Goal: Task Accomplishment & Management: Manage account settings

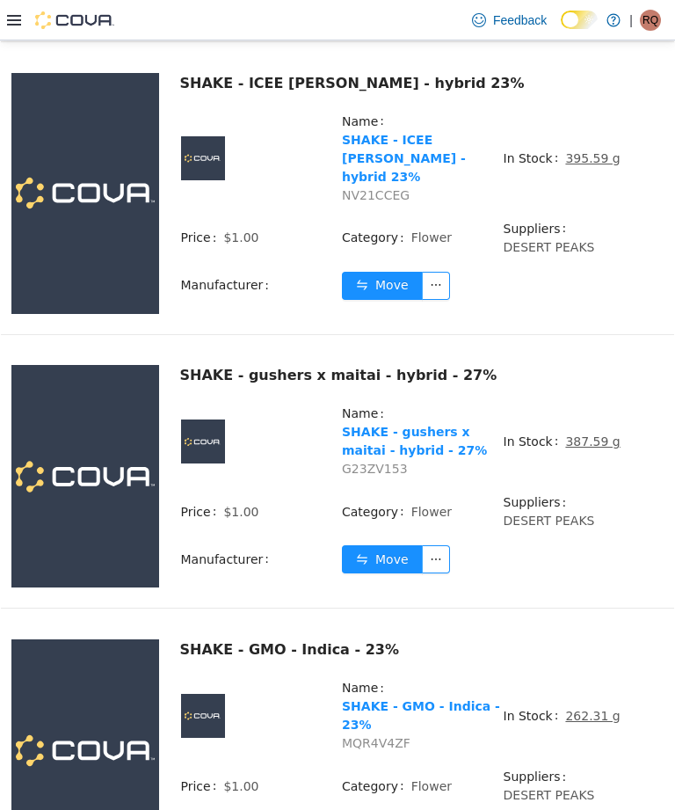
scroll to position [1832, 0]
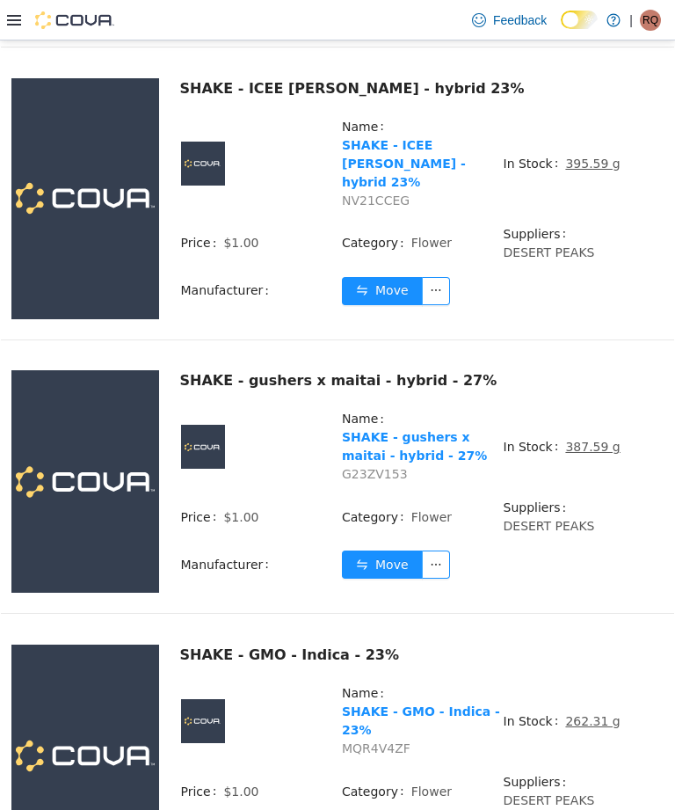
click at [449, 430] on link "SHAKE - gushers x maitai - hybrid - 27%" at bounding box center [414, 446] width 145 height 33
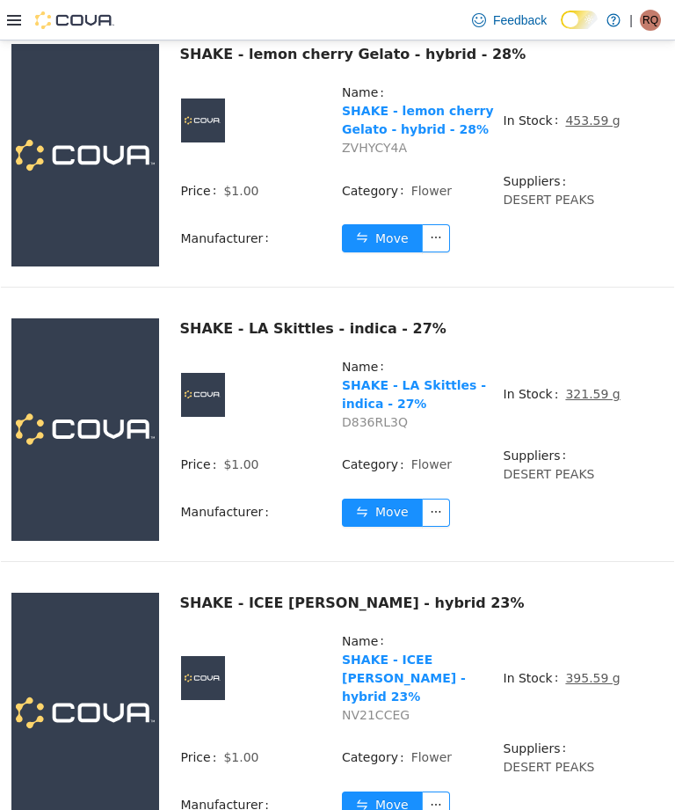
scroll to position [1317, 0]
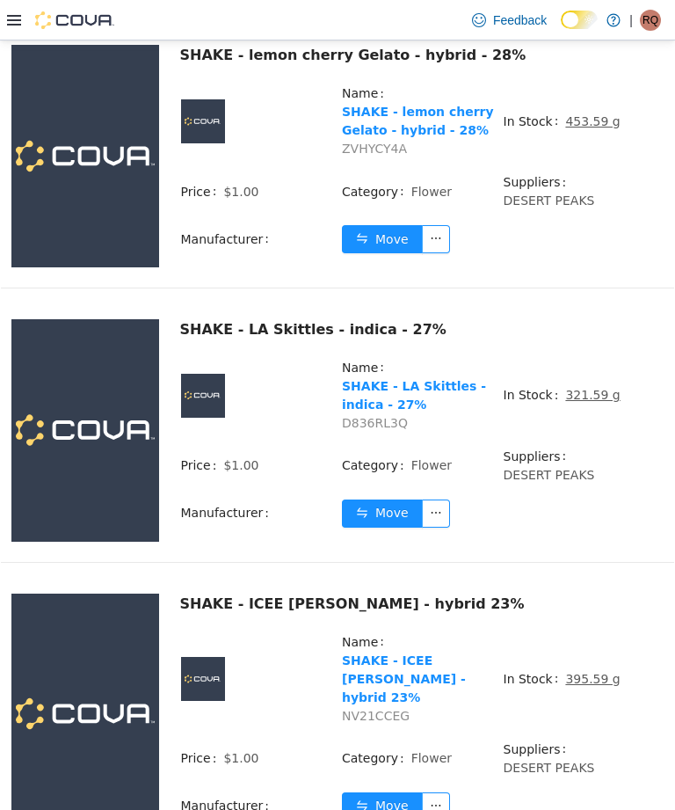
click at [417, 379] on link "SHAKE - LA Skittles - indica - 27%" at bounding box center [414, 395] width 144 height 33
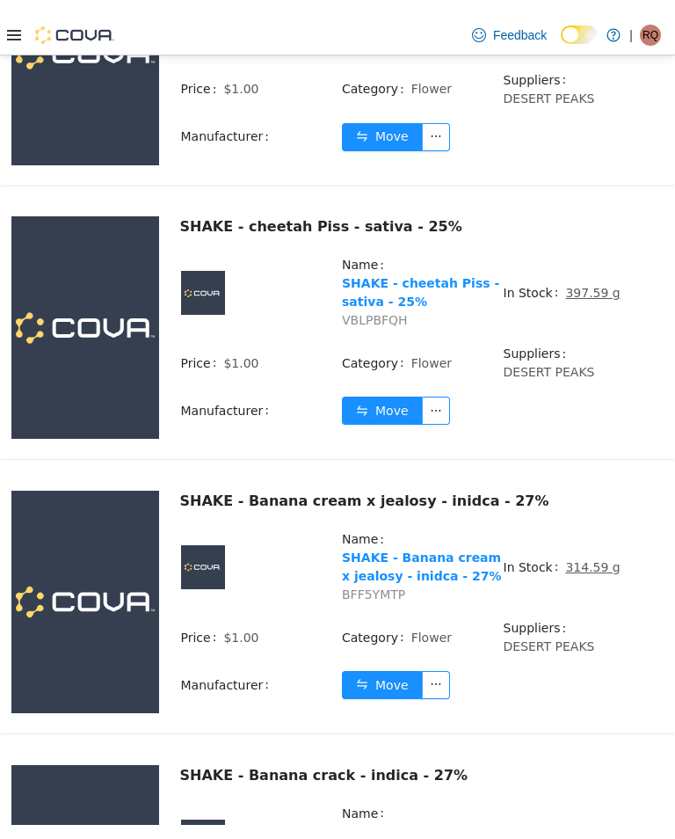
scroll to position [3095, 0]
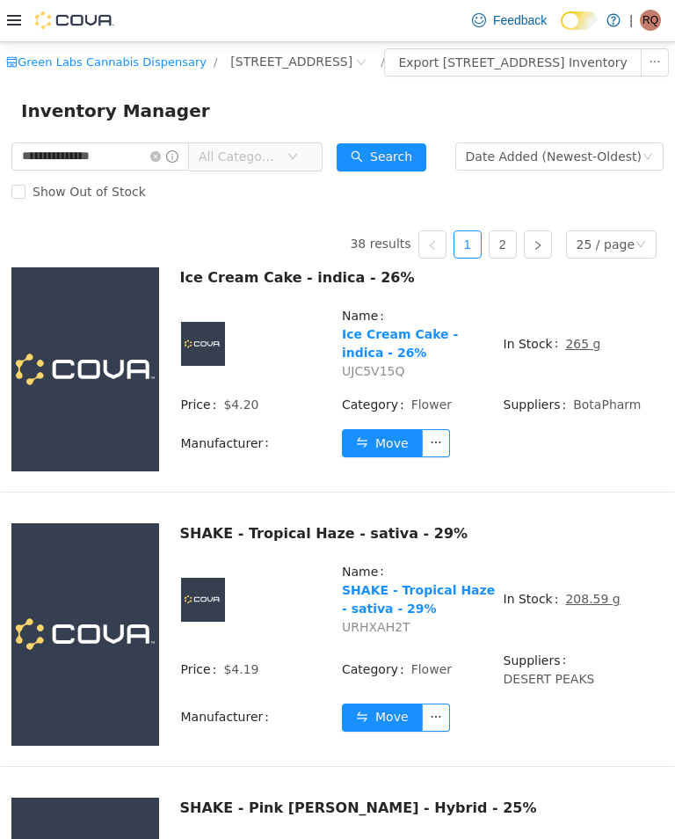
scroll to position [0, 0]
click at [161, 161] on icon "icon: close-circle" at bounding box center [155, 155] width 11 height 11
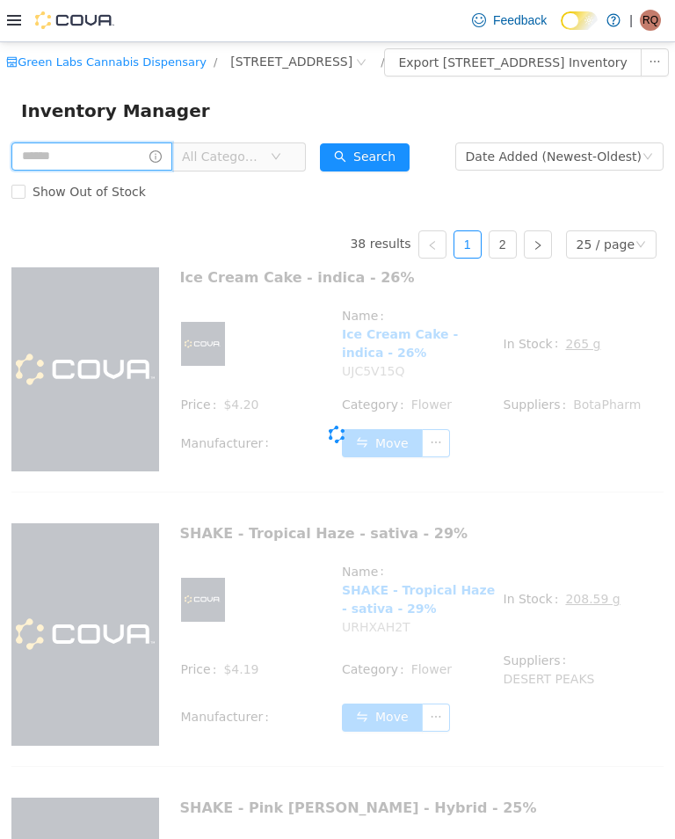
click at [172, 170] on input "text" at bounding box center [91, 156] width 161 height 28
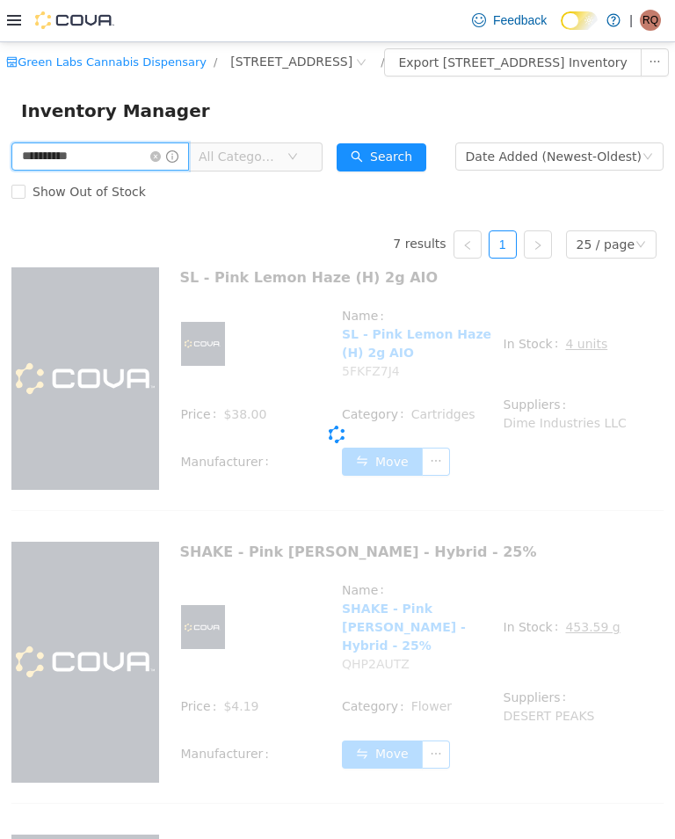
type input "**********"
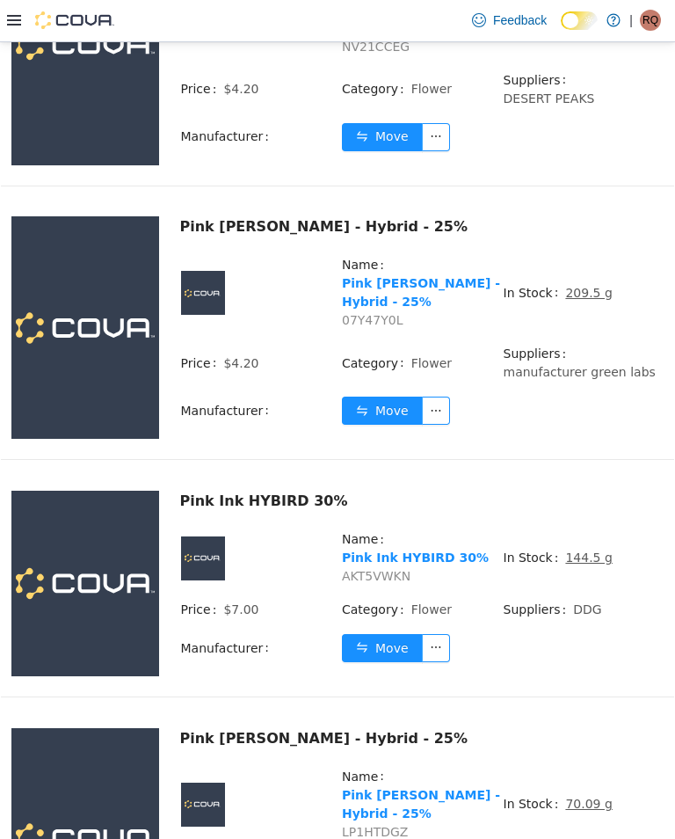
scroll to position [927, 0]
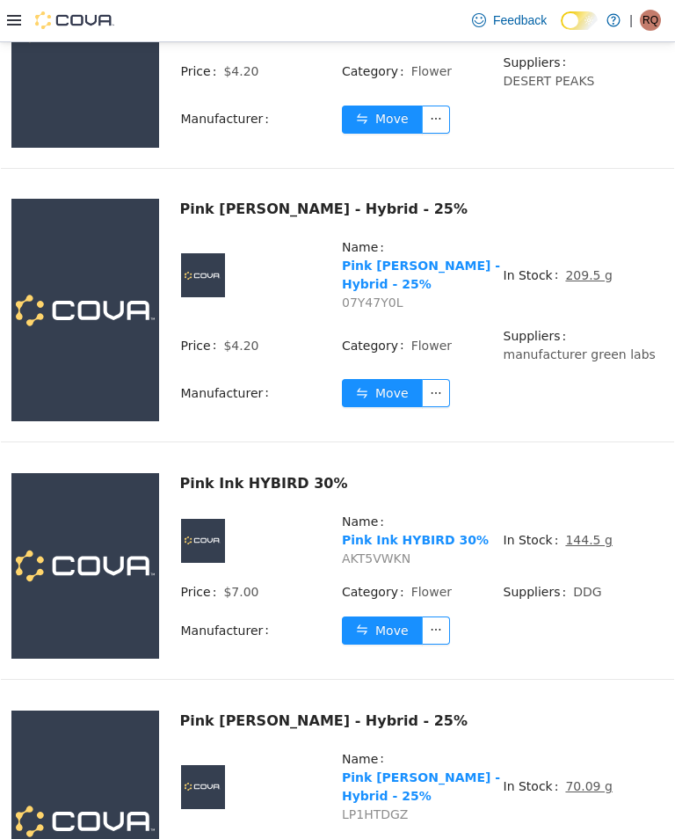
click at [459, 258] on link "Pink Runtz - Hybrid - 25%" at bounding box center [421, 274] width 158 height 33
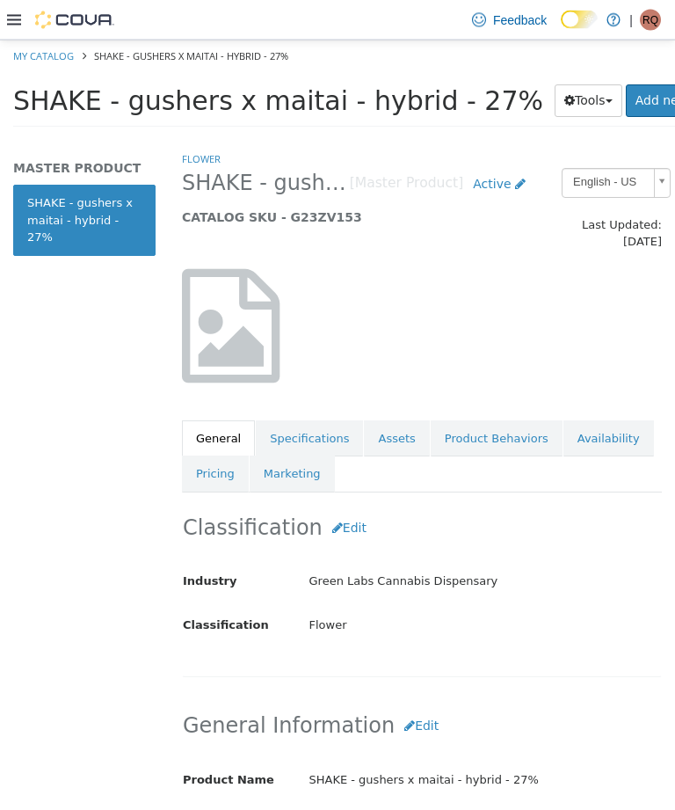
scroll to position [56, 0]
click at [229, 457] on link "Pricing" at bounding box center [215, 473] width 67 height 37
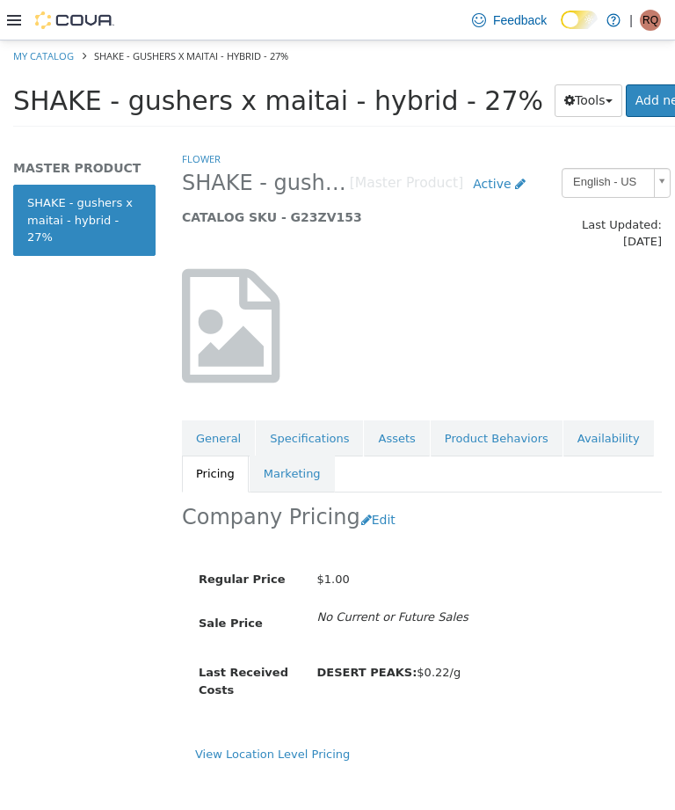
click at [360, 504] on button "Edit" at bounding box center [382, 520] width 45 height 33
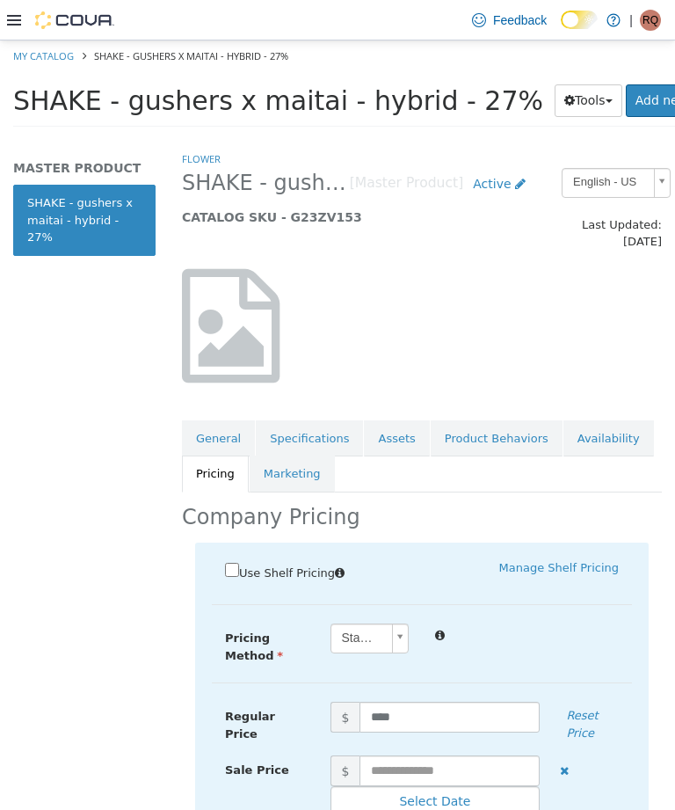
click at [400, 138] on body "Saving Bulk Changes... × My Catalog SHAKE - gushers x maitai - hybrid - 27% SHA…" at bounding box center [337, 89] width 675 height 98
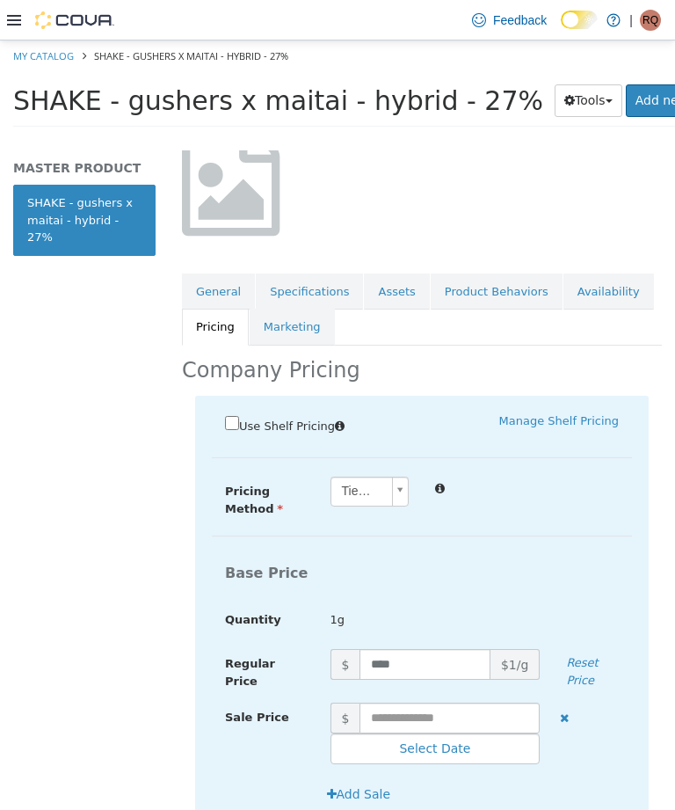
scroll to position [149, 0]
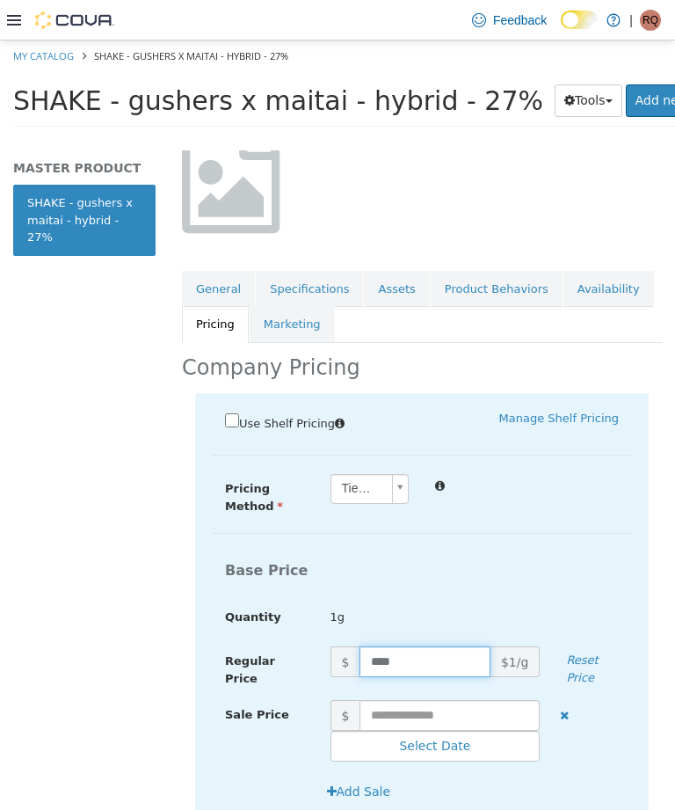
click at [382, 646] on input "****" at bounding box center [425, 661] width 131 height 31
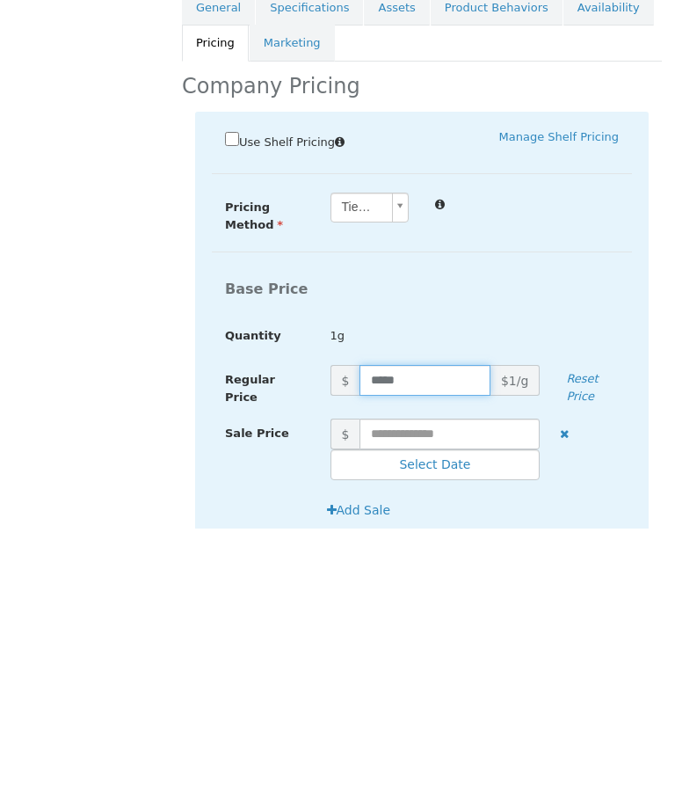
click at [449, 366] on input "*****" at bounding box center [425, 381] width 131 height 31
type input "****"
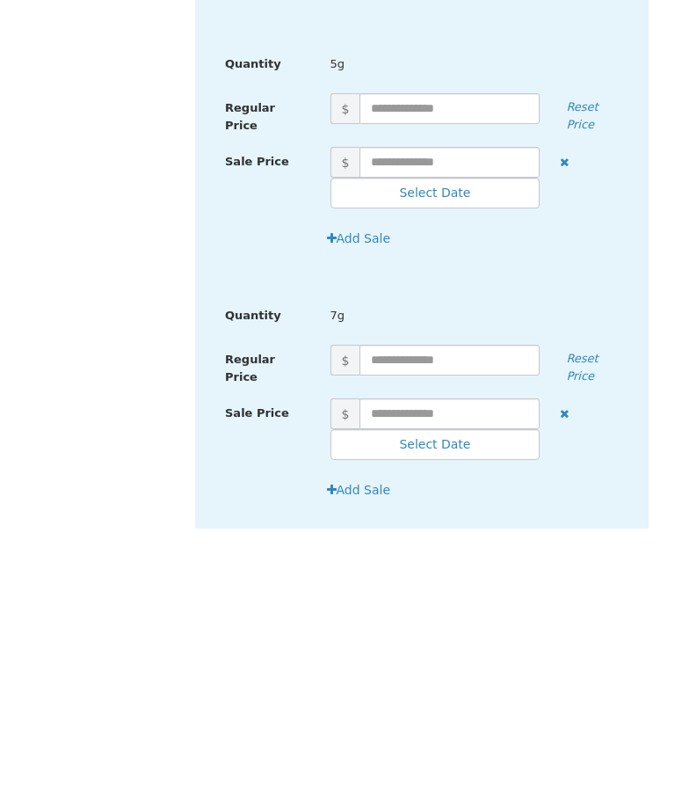
scroll to position [1021, 8]
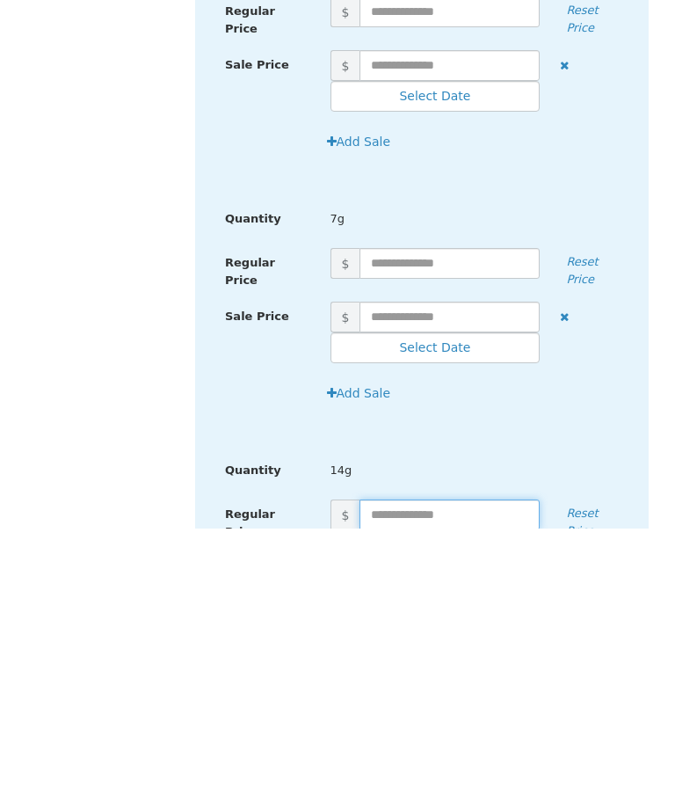
click at [477, 500] on input "text" at bounding box center [450, 515] width 180 height 31
type input "****"
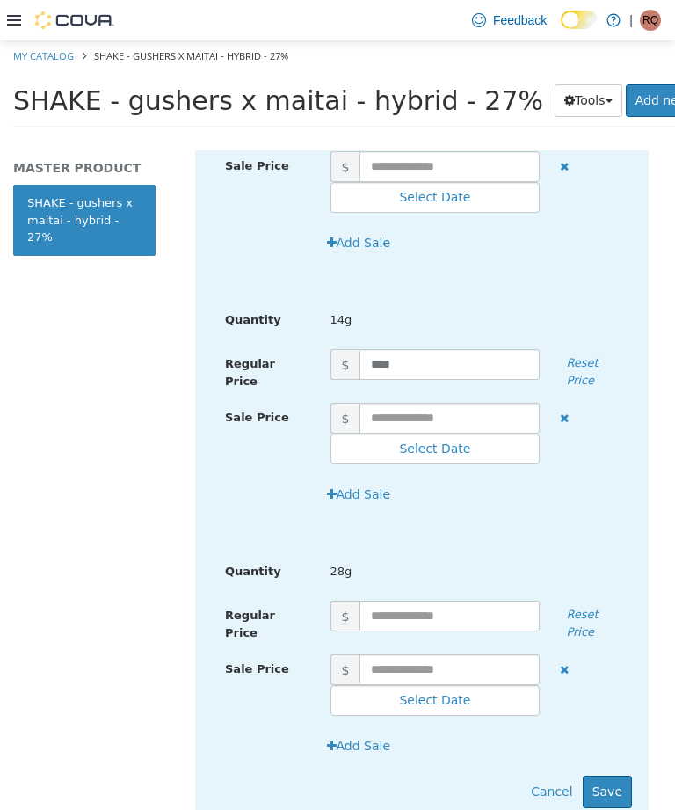
scroll to position [1452, 0]
click at [608, 775] on button "Save" at bounding box center [607, 791] width 49 height 33
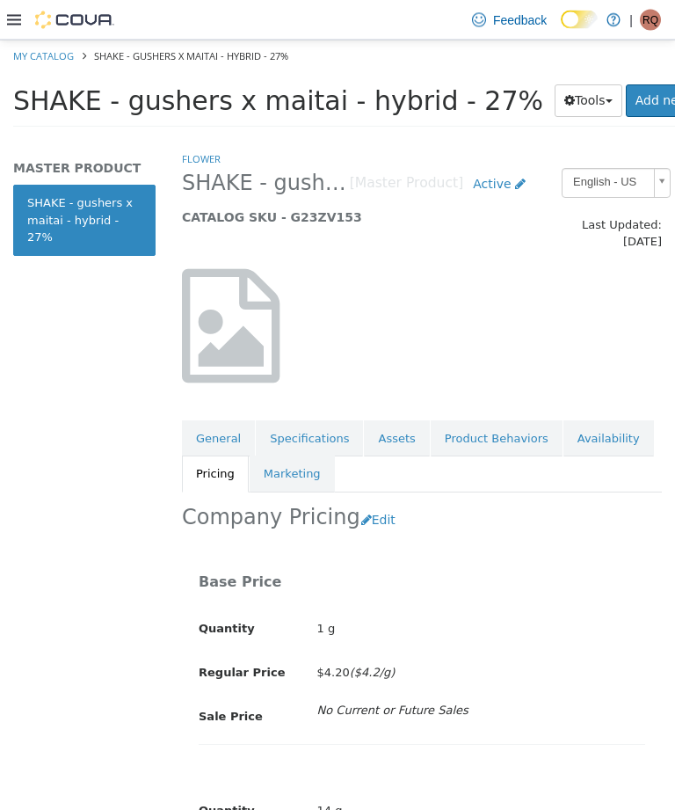
scroll to position [2, 0]
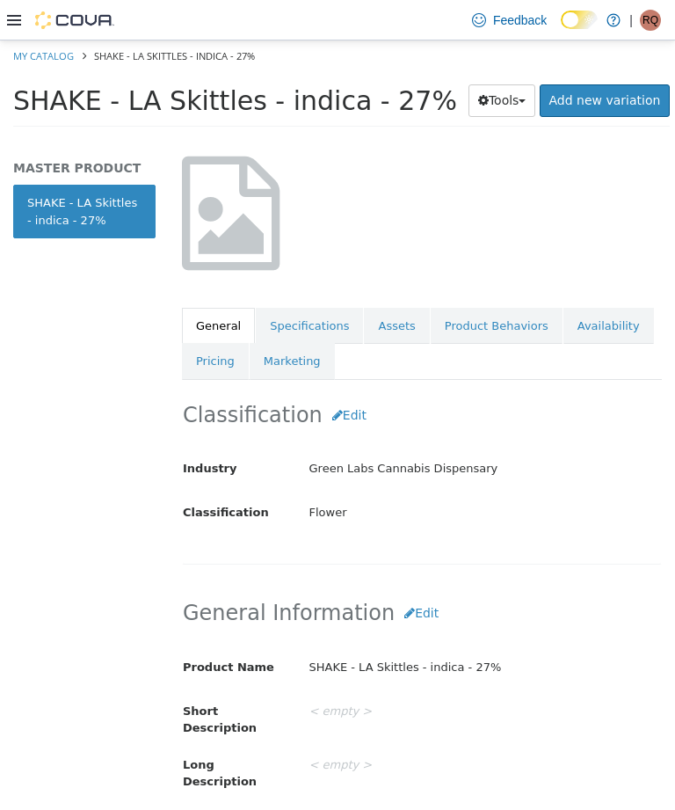
scroll to position [113, 0]
click at [222, 345] on link "Pricing" at bounding box center [215, 360] width 67 height 37
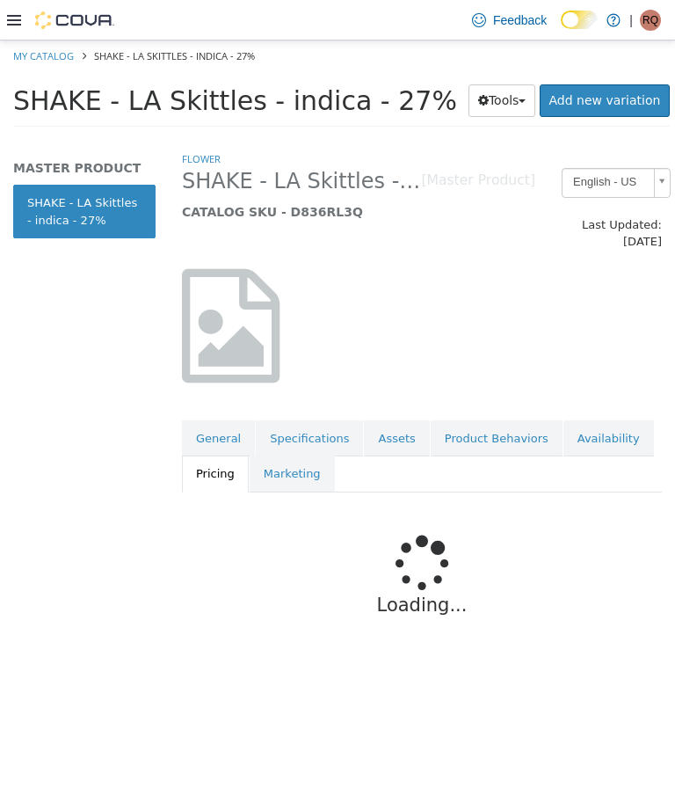
scroll to position [27, 0]
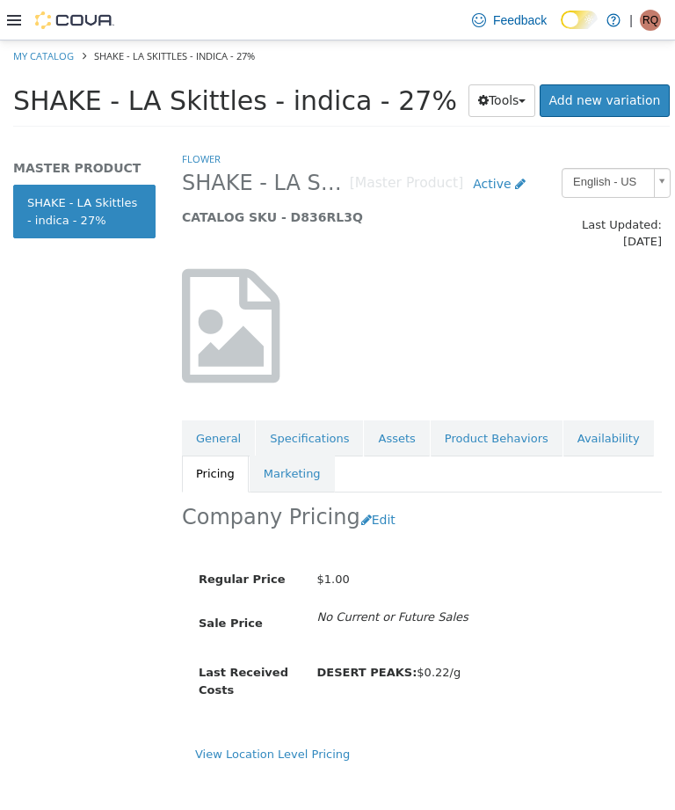
click at [367, 504] on button "Edit" at bounding box center [382, 520] width 45 height 33
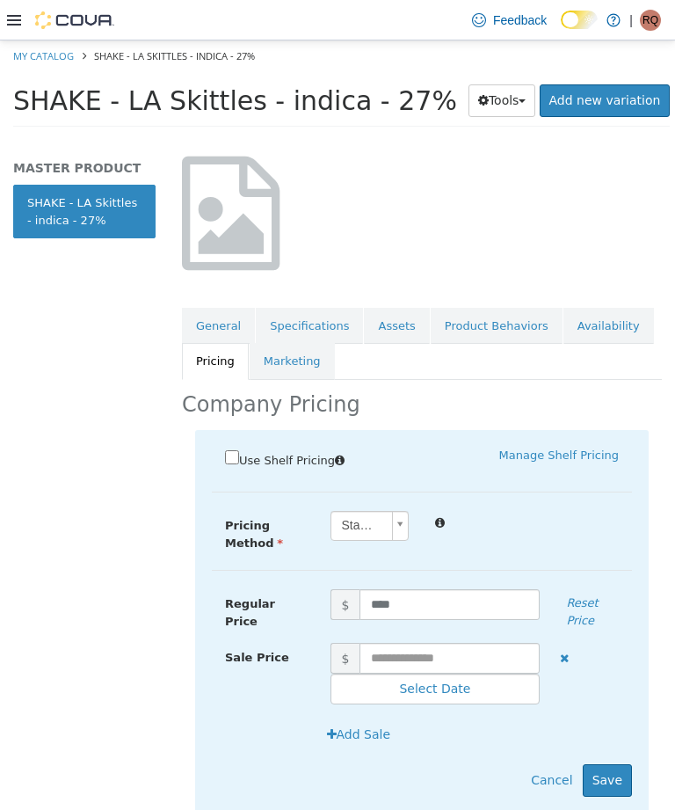
scroll to position [111, 0]
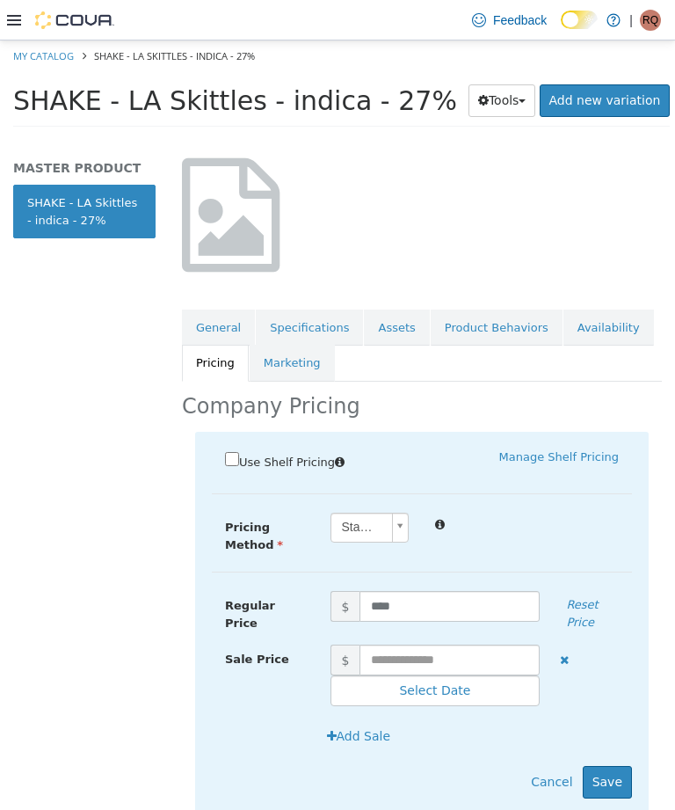
click at [401, 138] on body "Saving Bulk Changes... × My Catalog SHAKE - LA Skittles - indica - 27% SHAKE - …" at bounding box center [337, 89] width 675 height 98
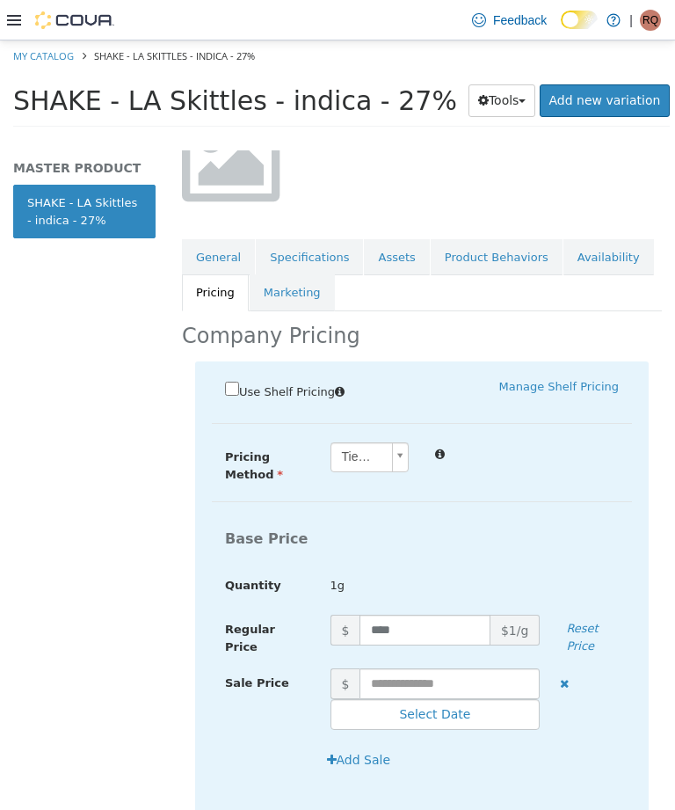
scroll to position [185, 0]
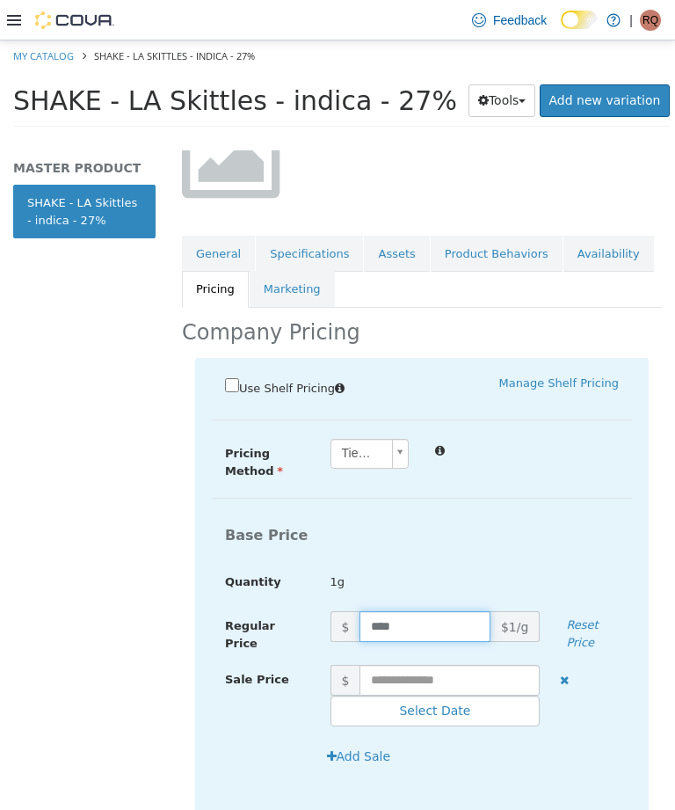
click at [453, 611] on input "****" at bounding box center [425, 626] width 131 height 31
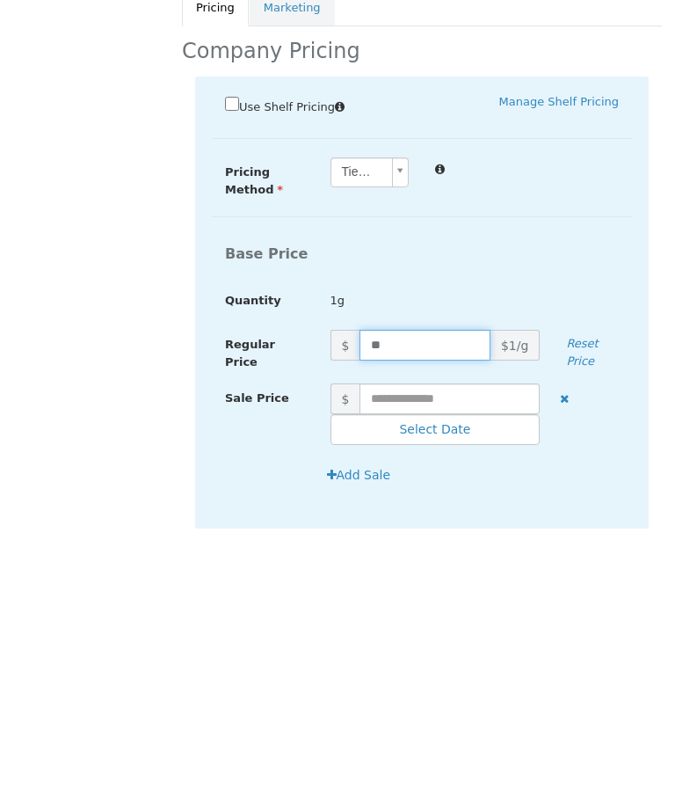
type input "*"
type input "***"
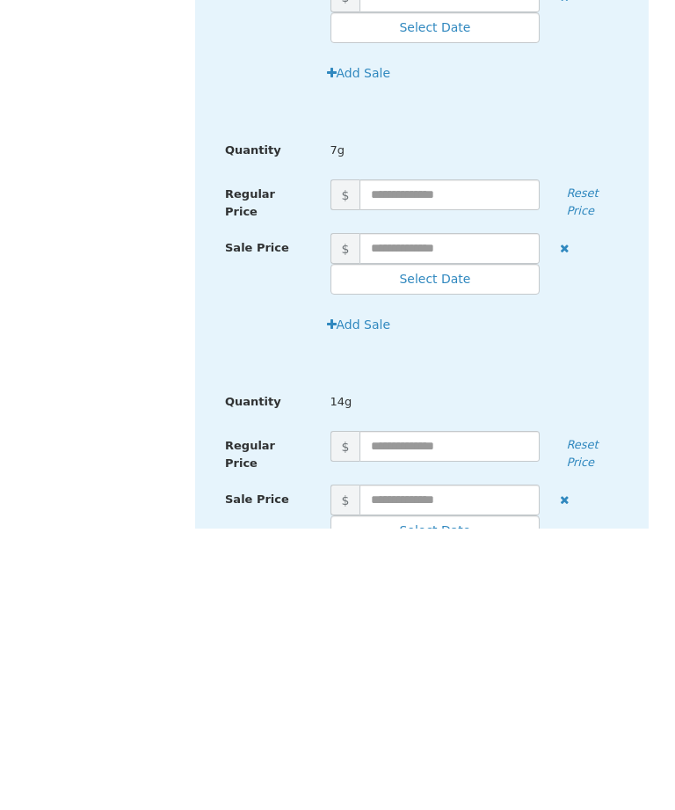
scroll to position [1094, 3]
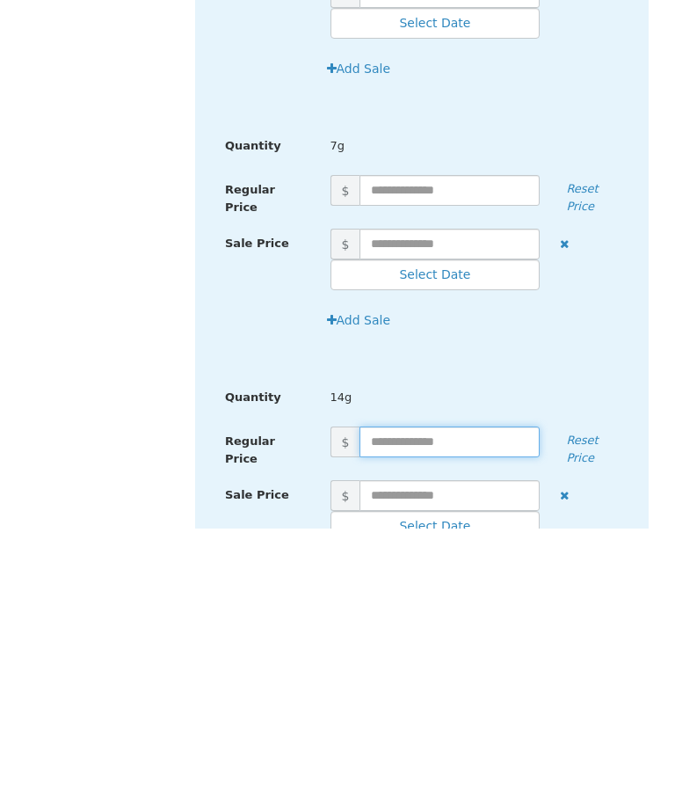
click at [469, 427] on input "text" at bounding box center [450, 442] width 180 height 31
type input "****"
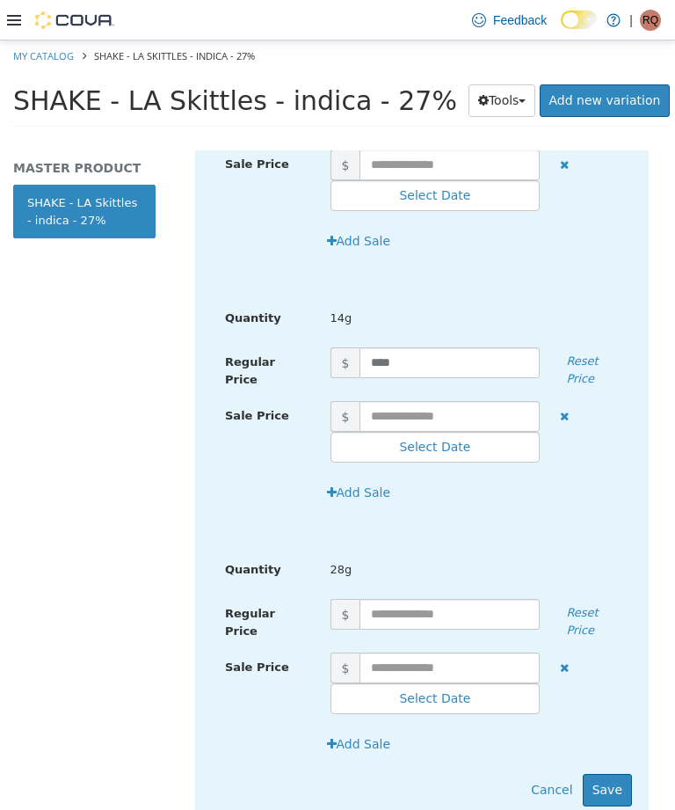
scroll to position [1452, 0]
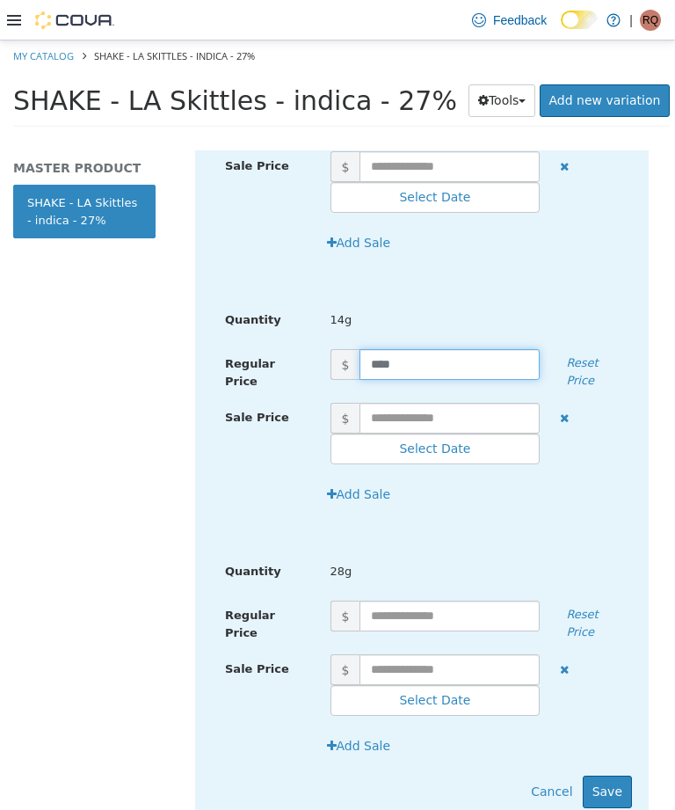
click at [626, 775] on button "Save" at bounding box center [607, 791] width 49 height 33
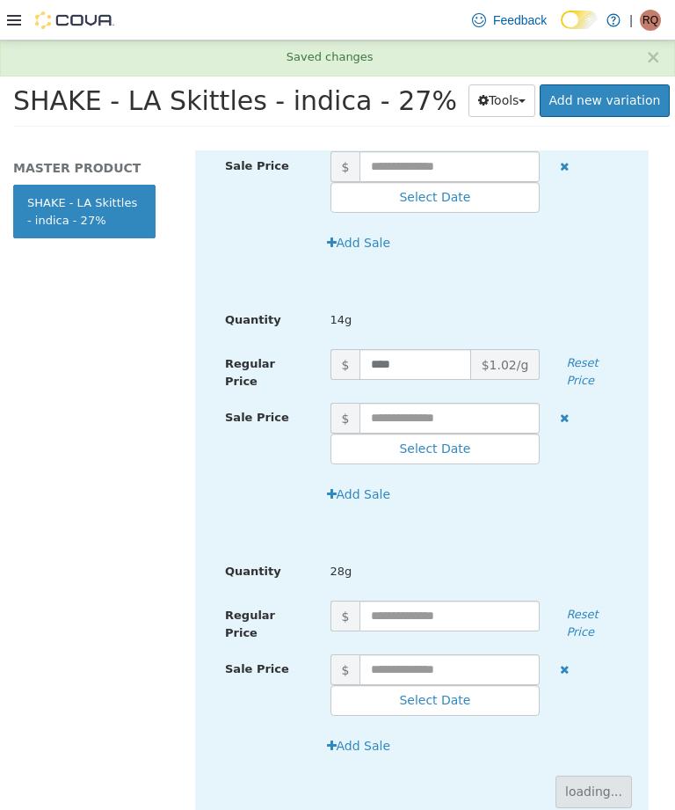
scroll to position [215, 0]
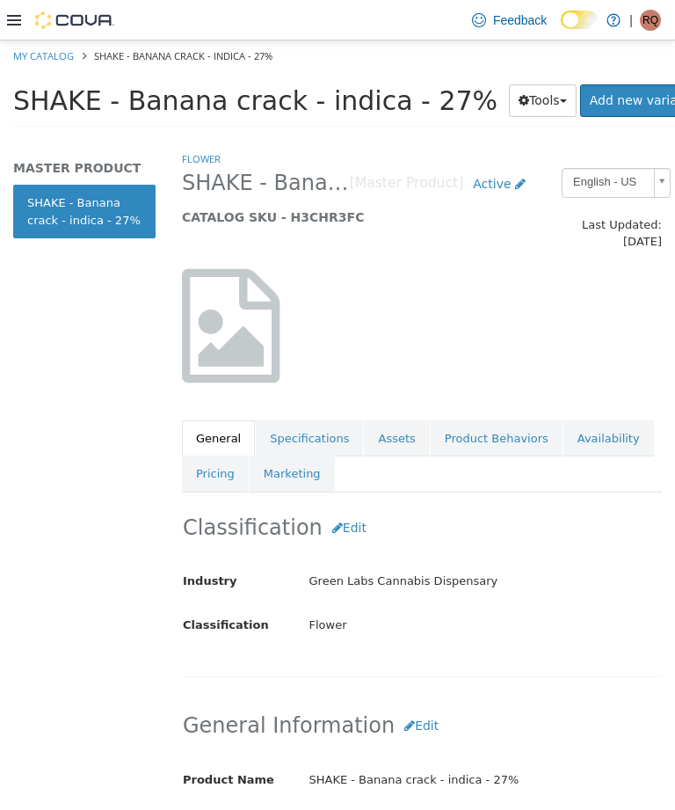
click at [202, 455] on link "Pricing" at bounding box center [215, 473] width 67 height 37
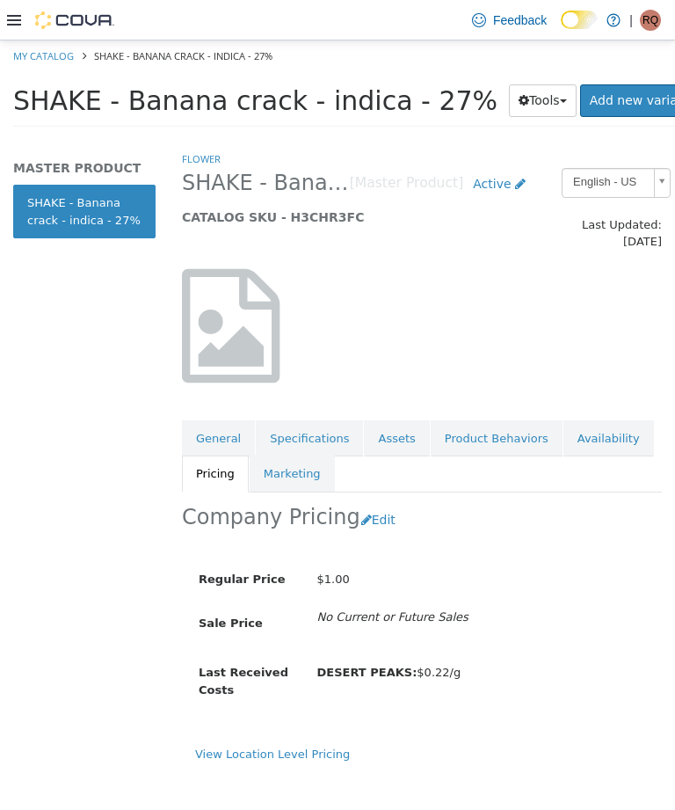
click at [363, 504] on button "Edit" at bounding box center [382, 520] width 45 height 33
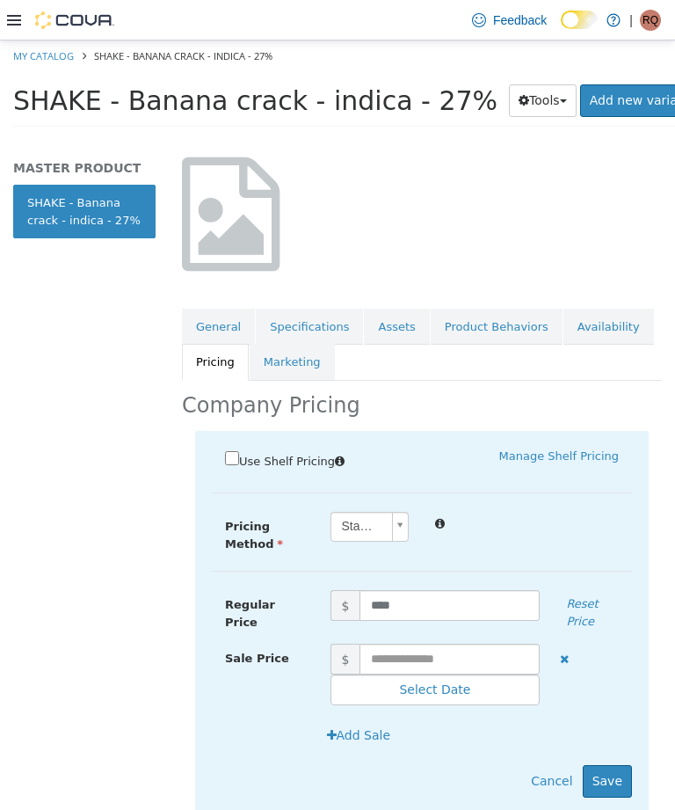
scroll to position [111, 0]
click at [406, 138] on body "Saving Bulk Changes... × My Catalog SHAKE - Banana crack - indica - 27% SHAKE -…" at bounding box center [337, 89] width 675 height 98
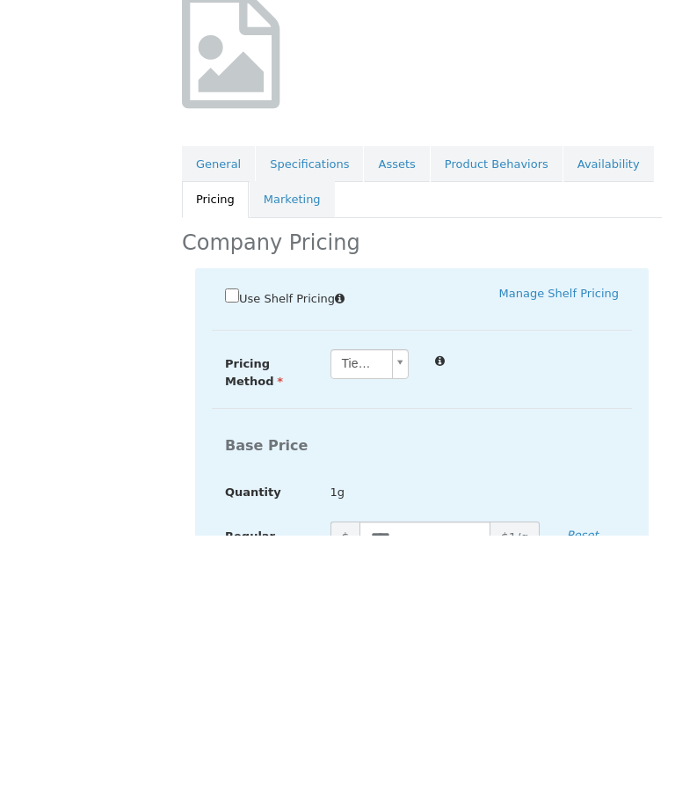
scroll to position [56, 0]
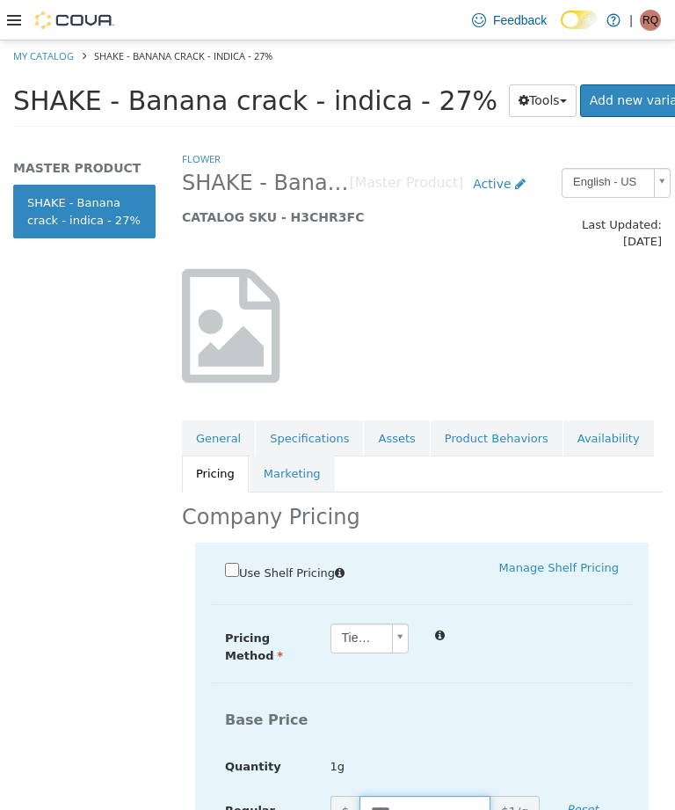
click at [446, 796] on input "****" at bounding box center [425, 811] width 131 height 31
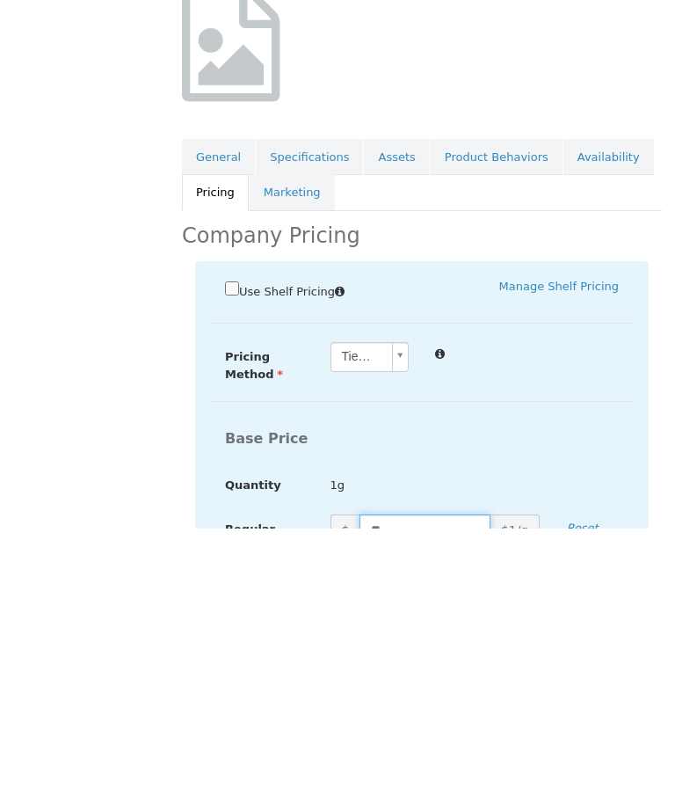
type input "*"
type input "***"
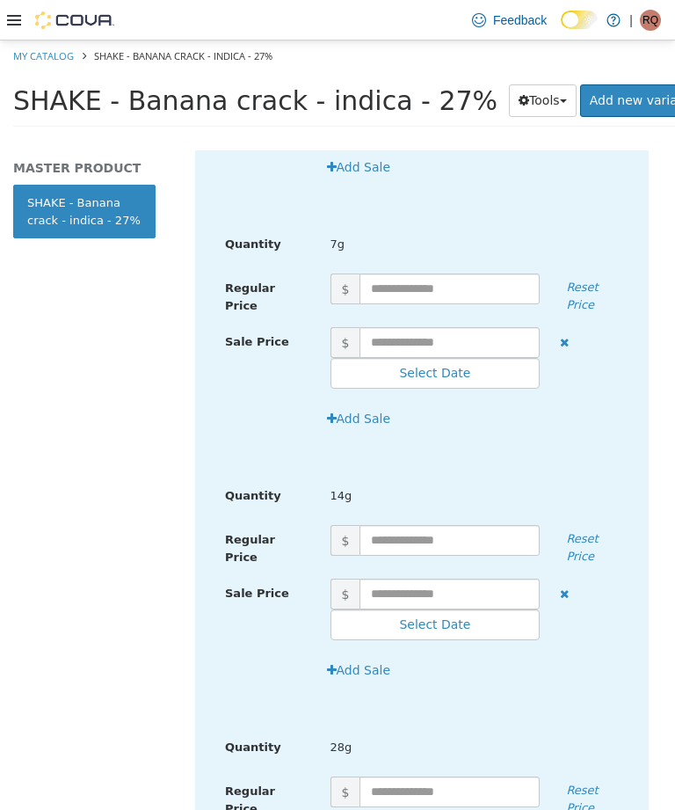
scroll to position [1280, 0]
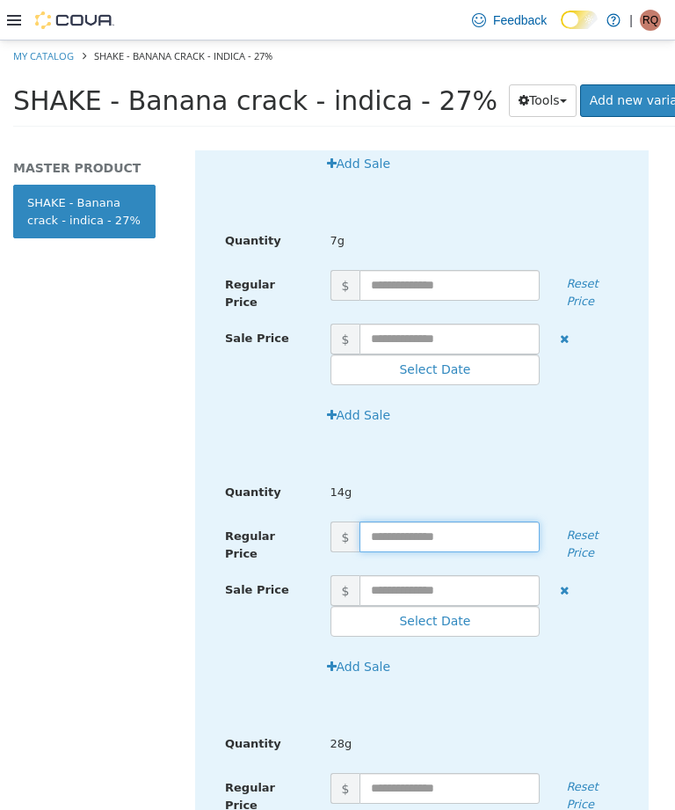
click at [473, 521] on input "text" at bounding box center [450, 536] width 180 height 31
type input "****"
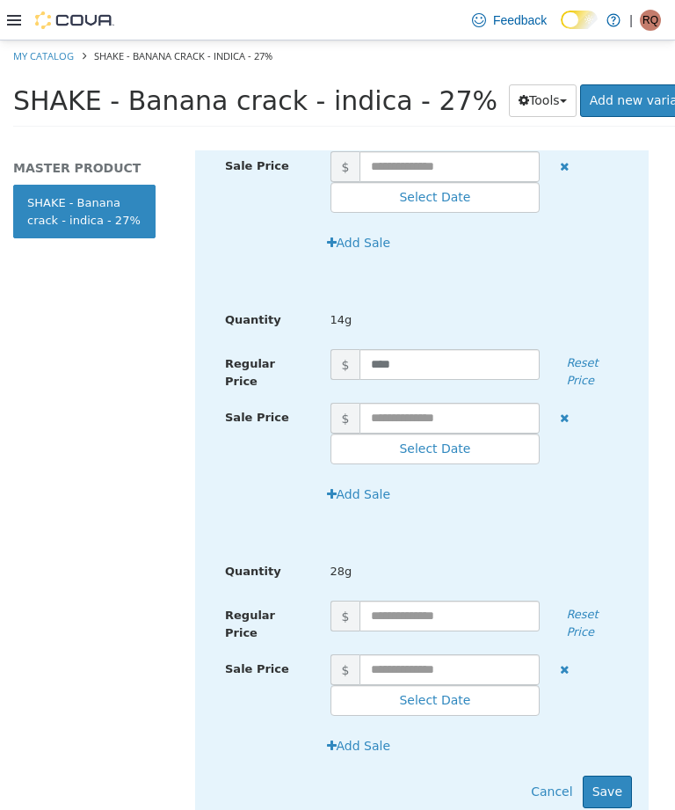
scroll to position [1452, 43]
click at [583, 775] on button "Save" at bounding box center [607, 791] width 49 height 33
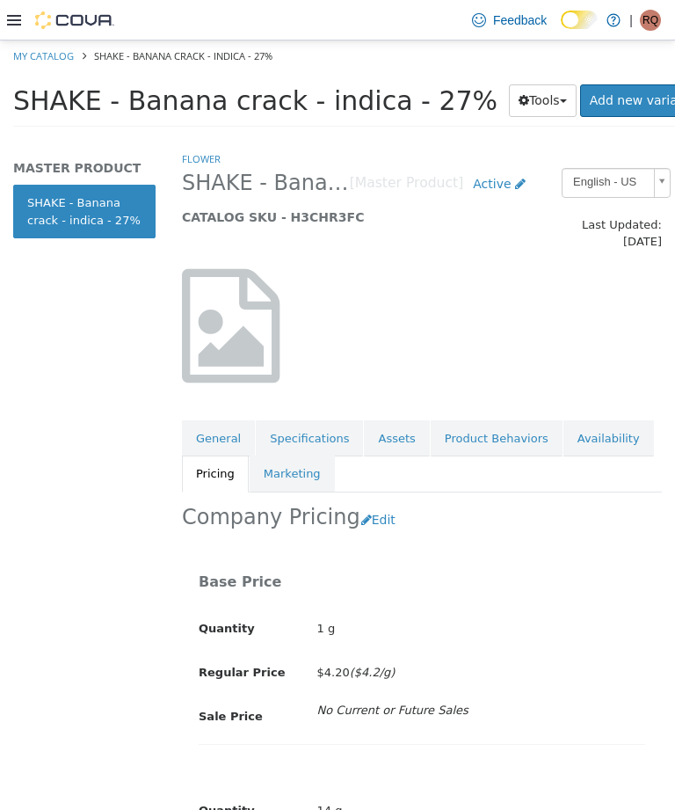
scroll to position [0, 0]
click at [19, 17] on icon at bounding box center [14, 20] width 14 height 11
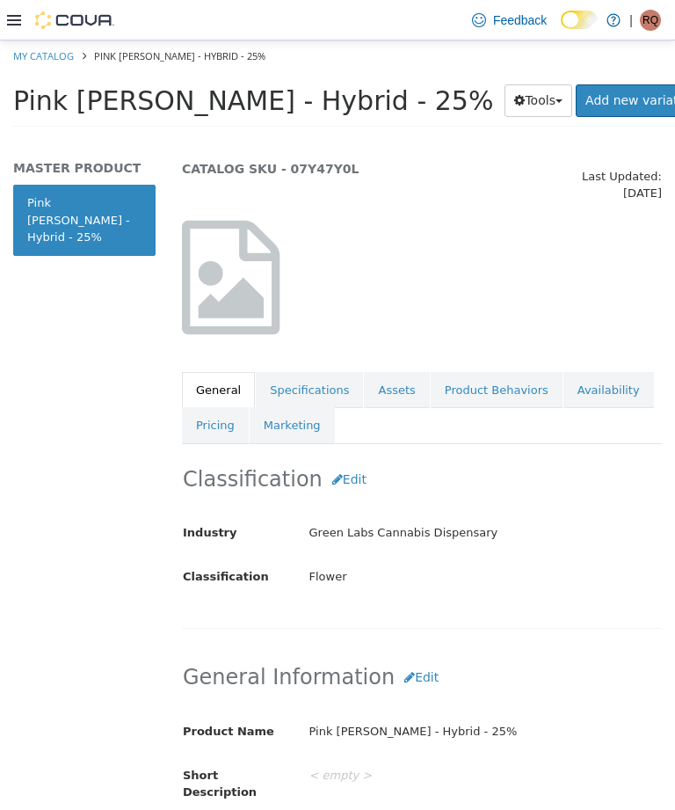
scroll to position [50, 0]
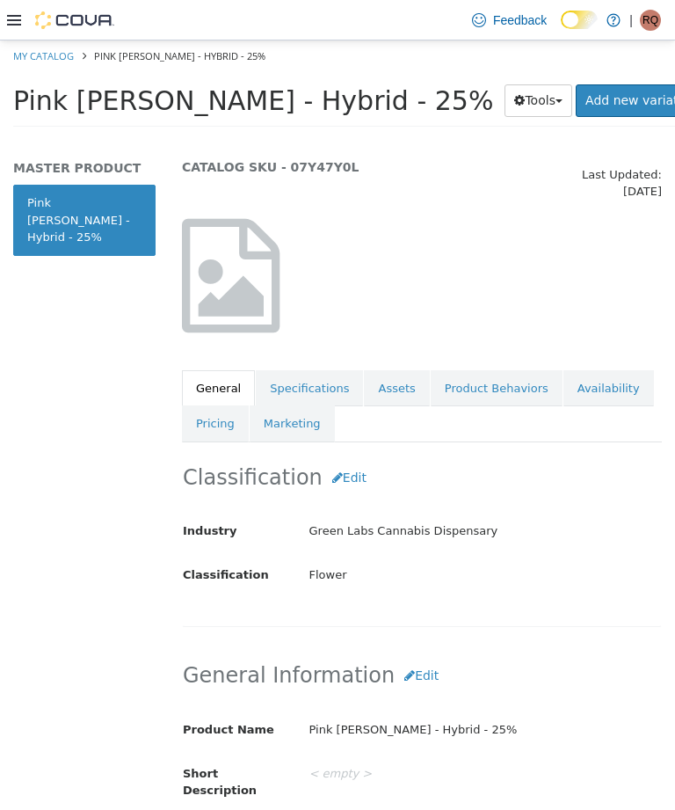
click at [214, 405] on link "Pricing" at bounding box center [215, 423] width 67 height 37
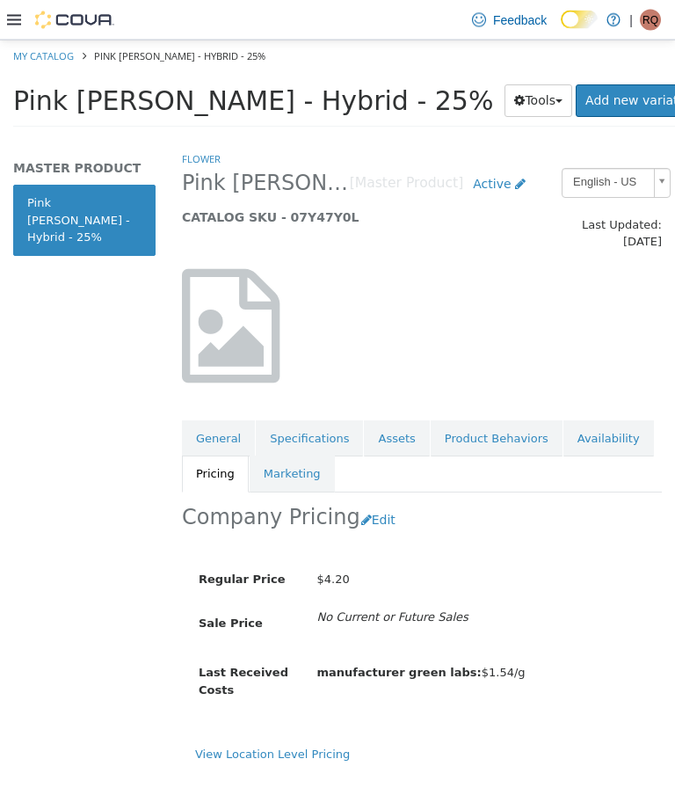
scroll to position [29, 0]
click at [368, 504] on button "Edit" at bounding box center [382, 520] width 45 height 33
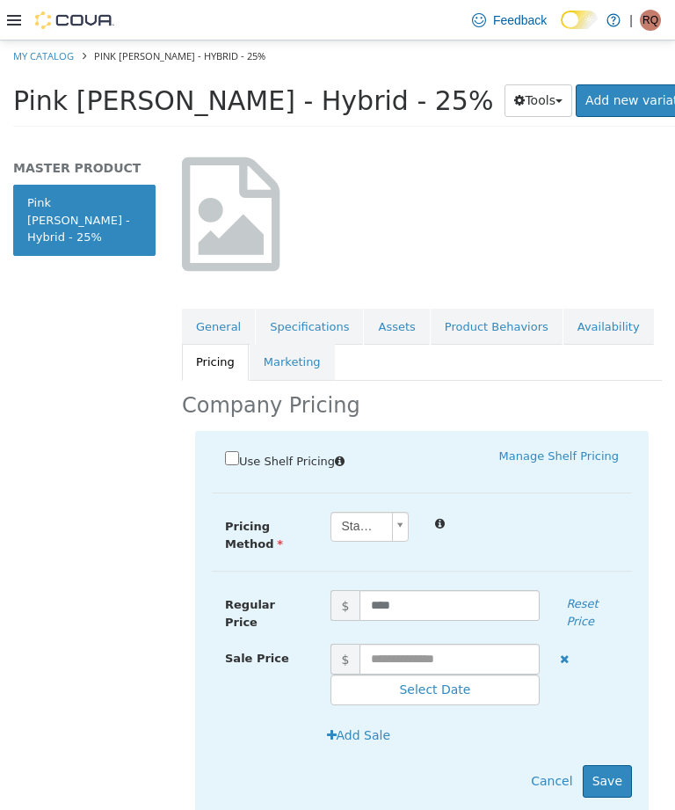
scroll to position [111, 7]
click at [478, 591] on input "****" at bounding box center [450, 606] width 180 height 31
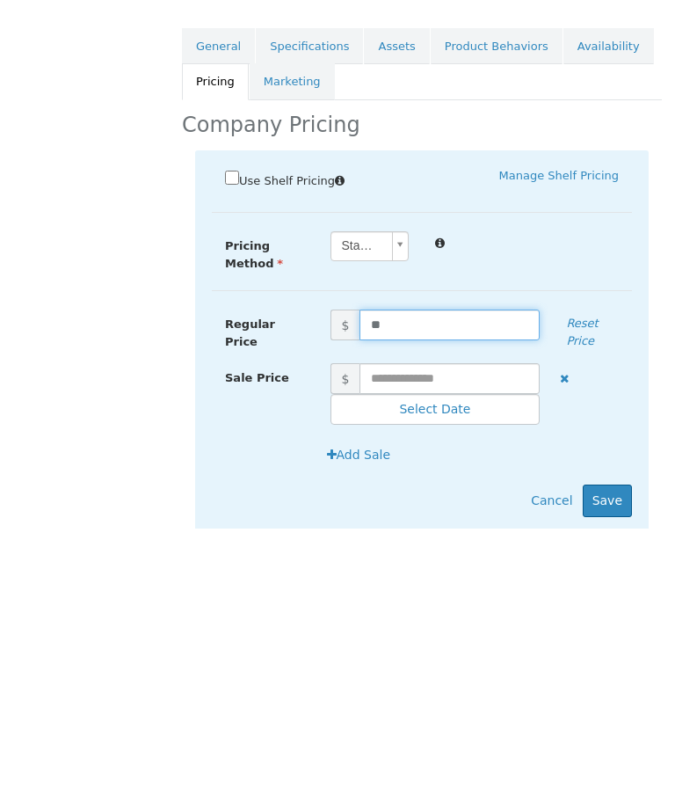
type input "*"
click at [608, 485] on button "Save" at bounding box center [607, 501] width 49 height 33
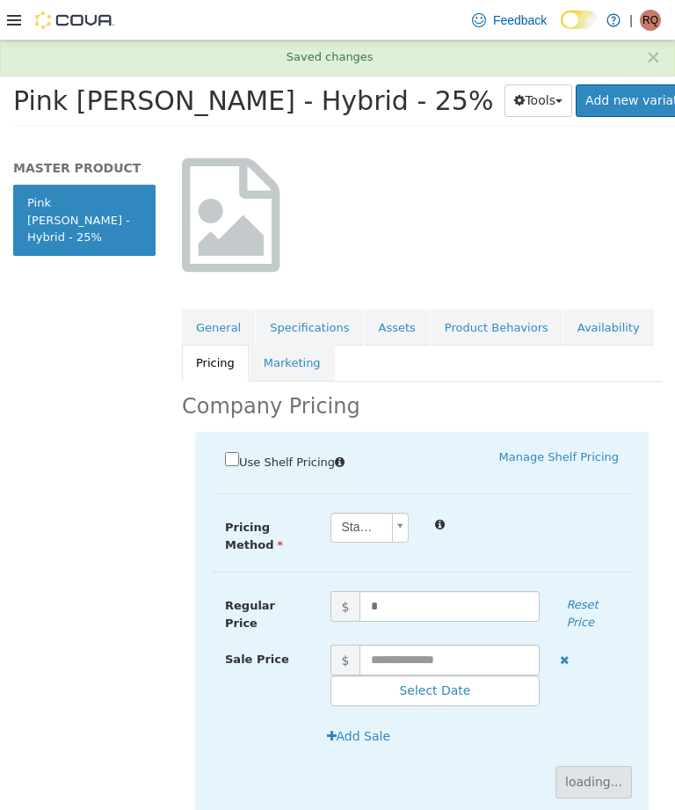
scroll to position [0, 7]
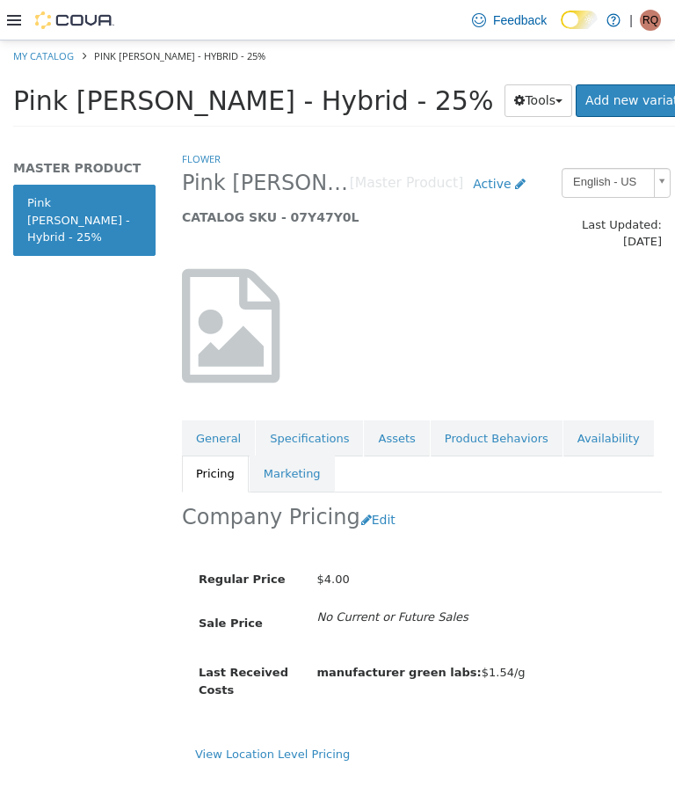
click at [371, 504] on button "Edit" at bounding box center [382, 520] width 45 height 33
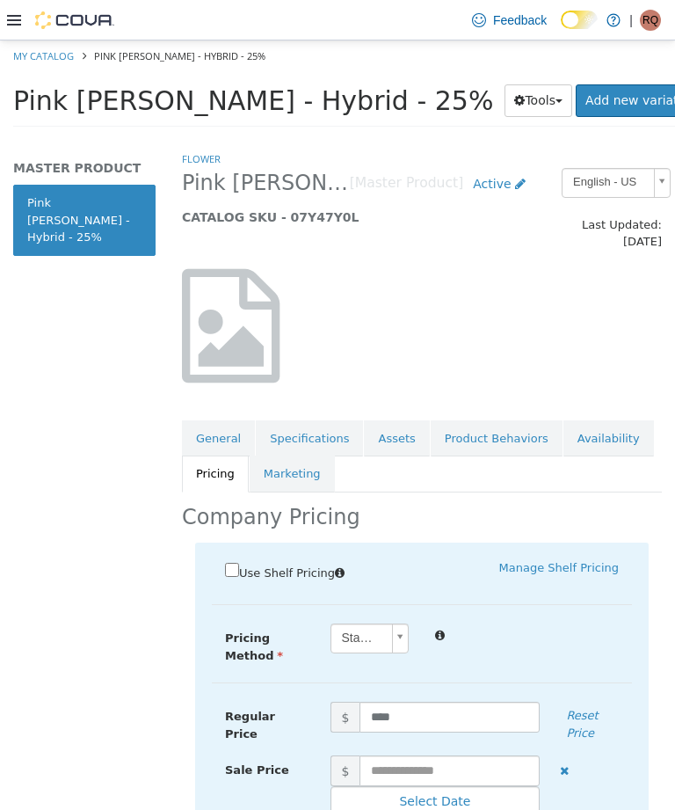
click at [398, 138] on body "Saving Bulk Changes... × Saved changes My Catalog Pink [PERSON_NAME] - Hybrid -…" at bounding box center [337, 89] width 675 height 98
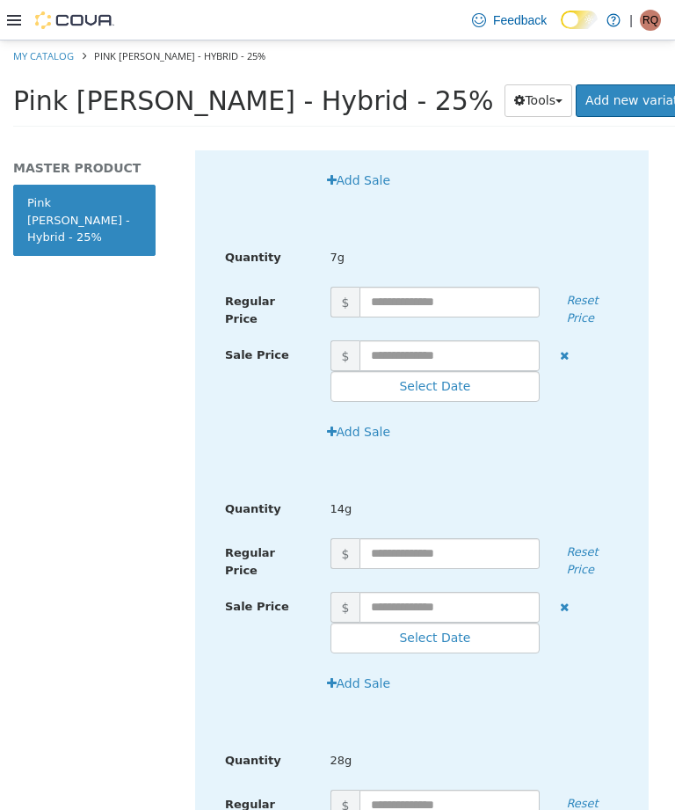
scroll to position [1297, 34]
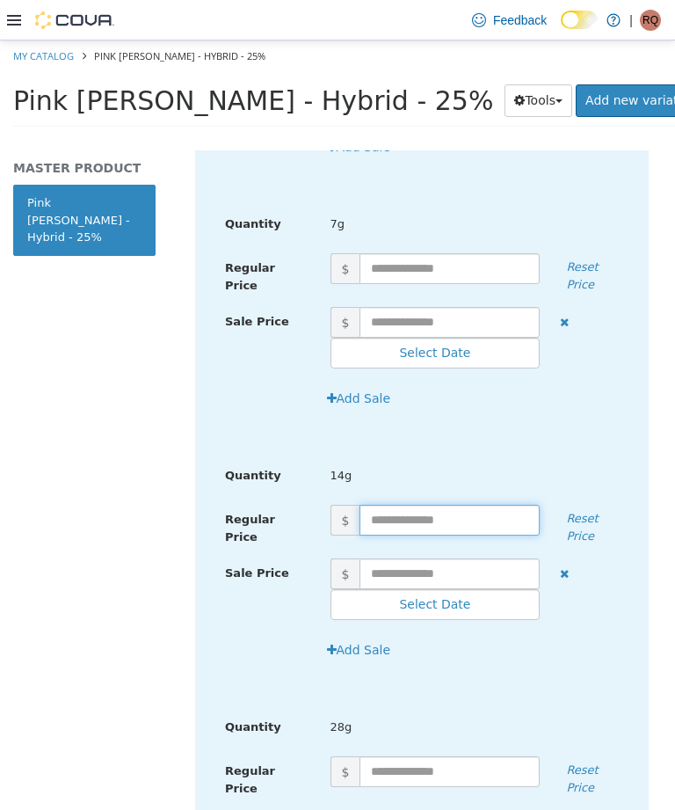
click at [445, 505] on input "text" at bounding box center [450, 520] width 180 height 31
type input "****"
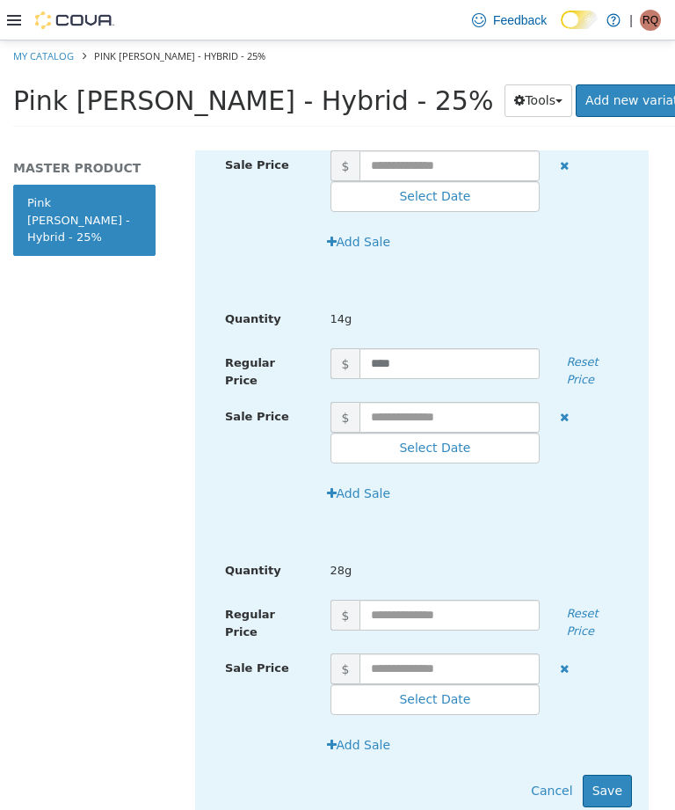
scroll to position [1452, 28]
click at [583, 775] on button "Save" at bounding box center [607, 791] width 49 height 33
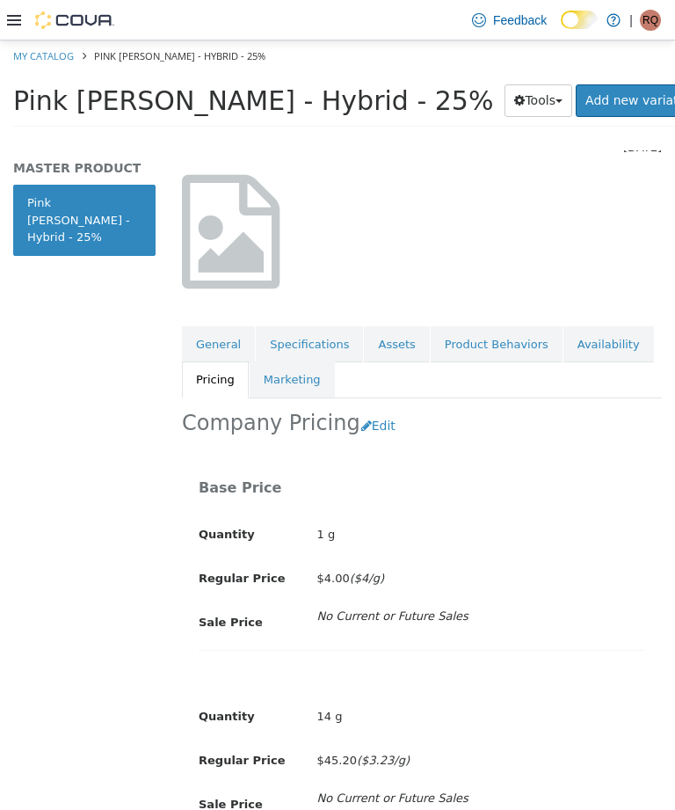
scroll to position [94, 11]
click at [360, 410] on button "Edit" at bounding box center [382, 426] width 45 height 33
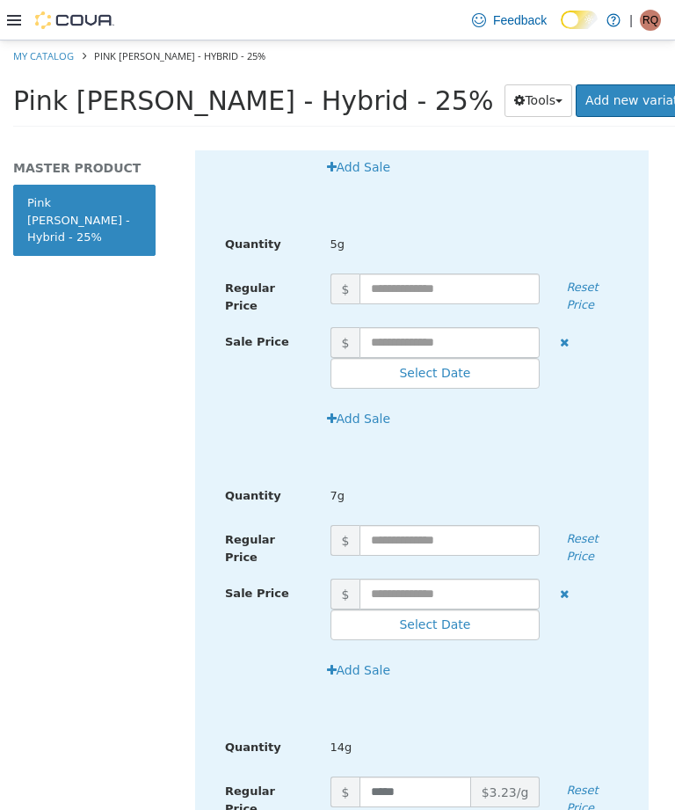
scroll to position [1046, 28]
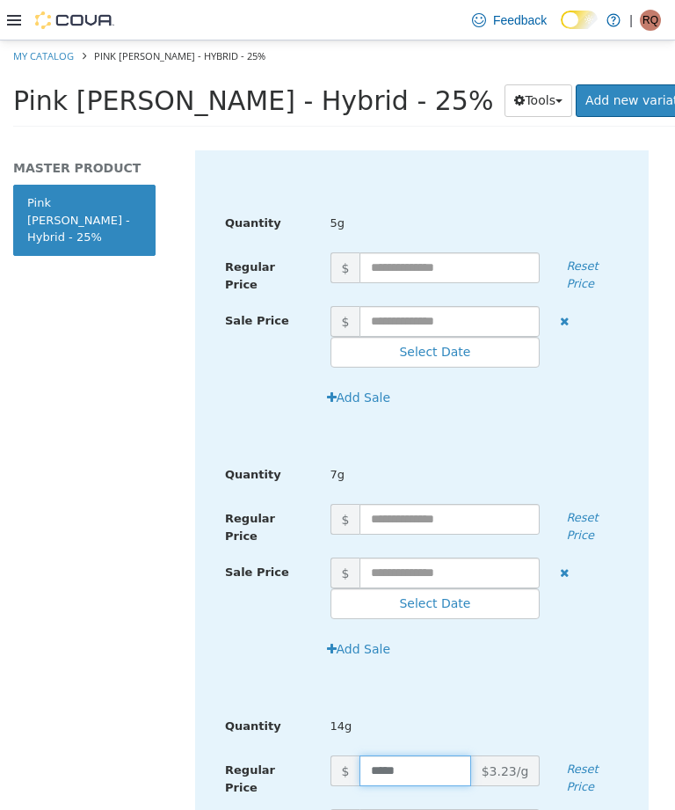
click at [412, 755] on input "*****" at bounding box center [415, 770] width 111 height 31
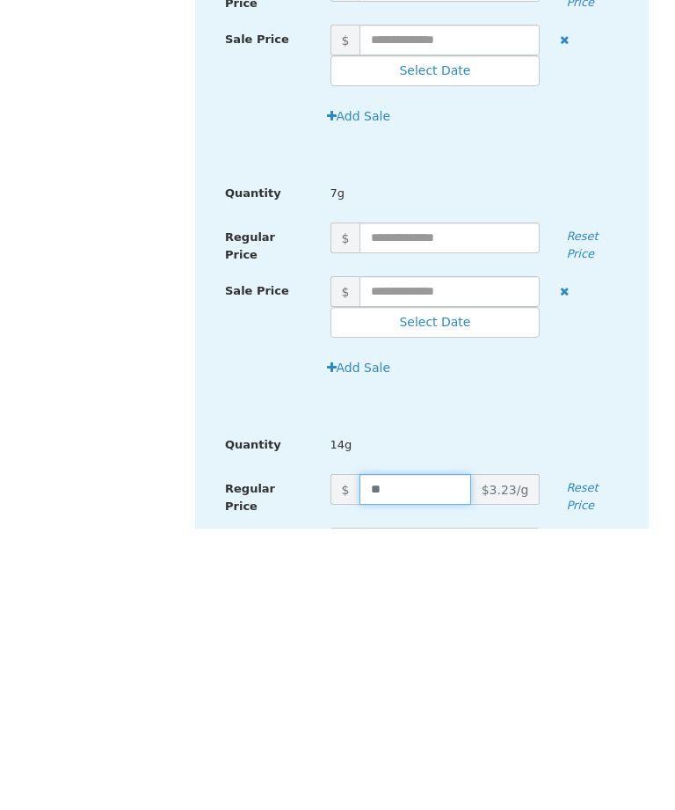
type input "*"
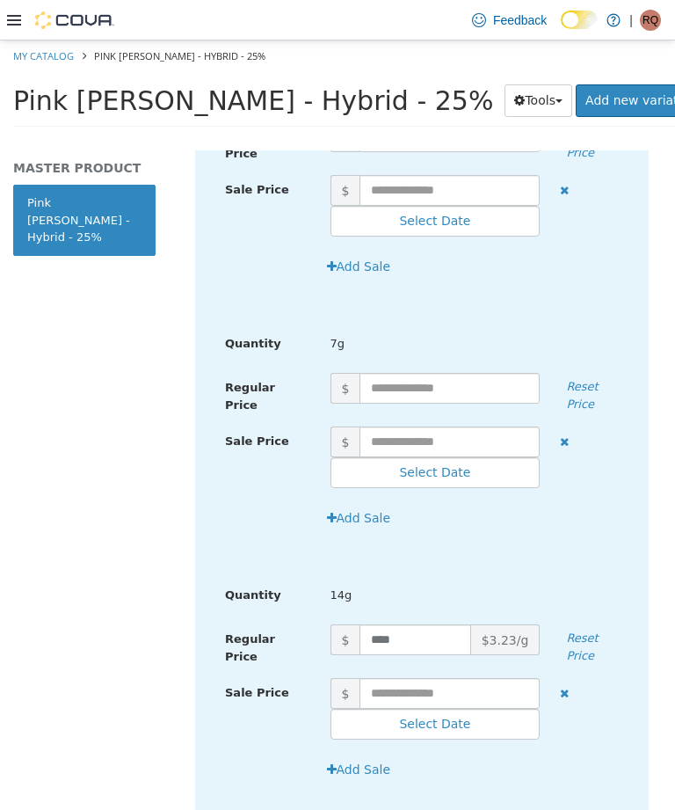
scroll to position [1177, 13]
click at [416, 624] on input "****" at bounding box center [415, 639] width 111 height 31
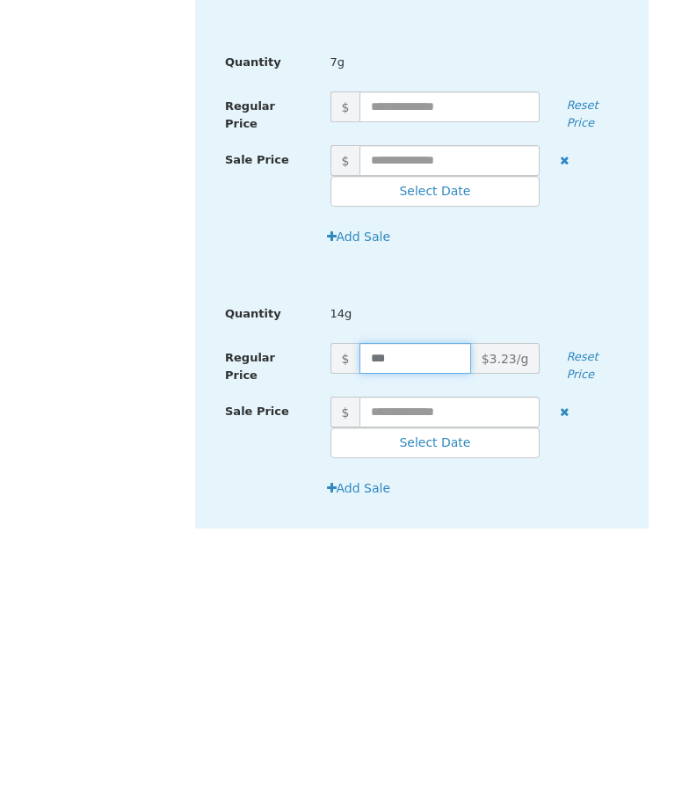
type input "****"
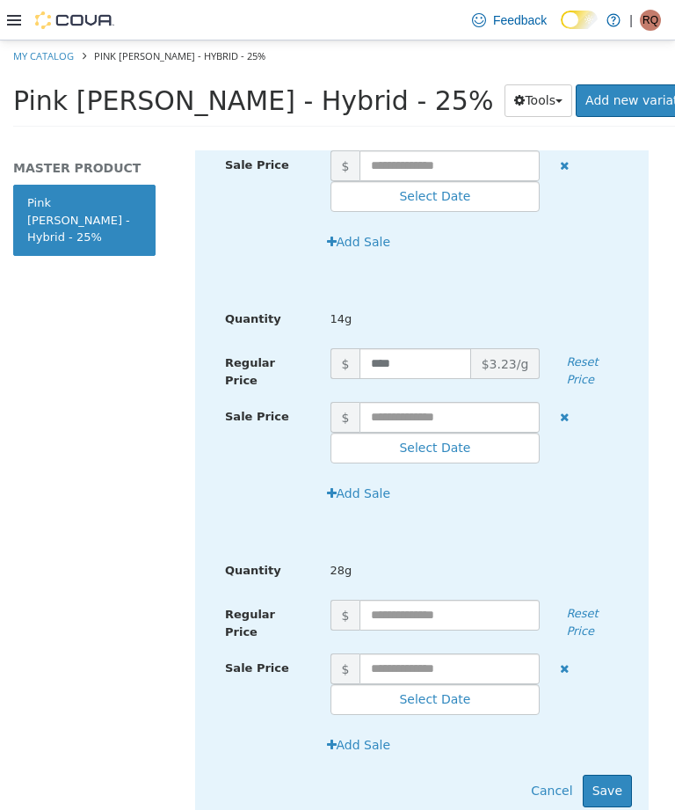
scroll to position [1452, 17]
click at [598, 775] on button "Save" at bounding box center [607, 791] width 49 height 33
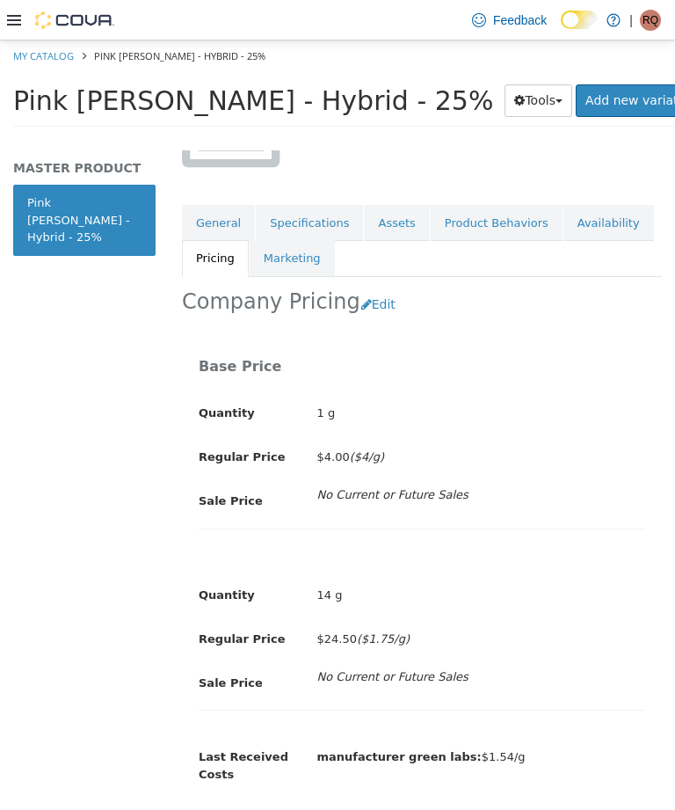
scroll to position [0, 0]
